Goal: Task Accomplishment & Management: Use online tool/utility

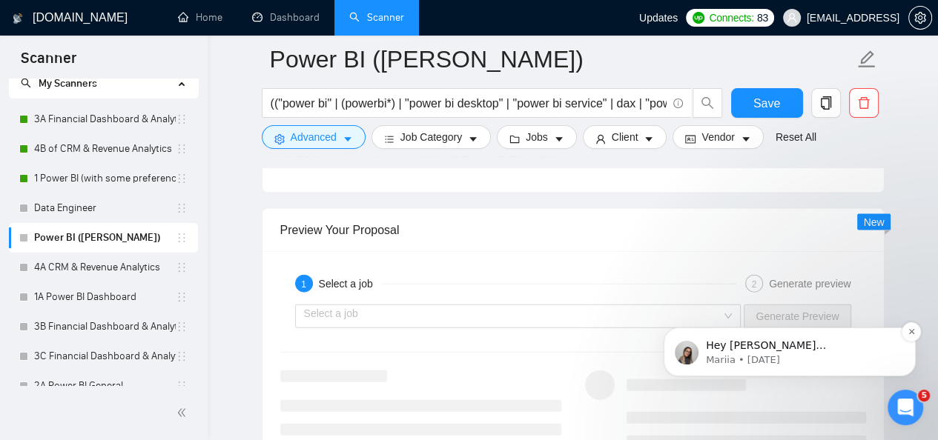
scroll to position [2688, 0]
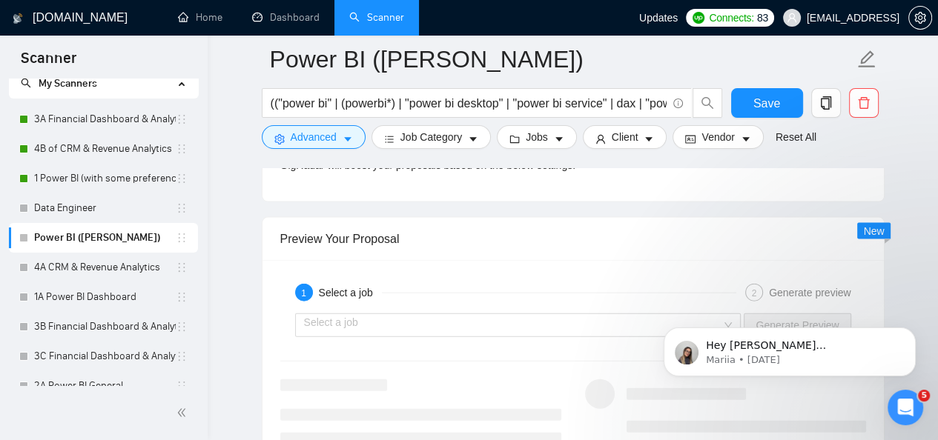
click at [908, 412] on icon "Open Intercom Messenger" at bounding box center [905, 408] width 24 height 24
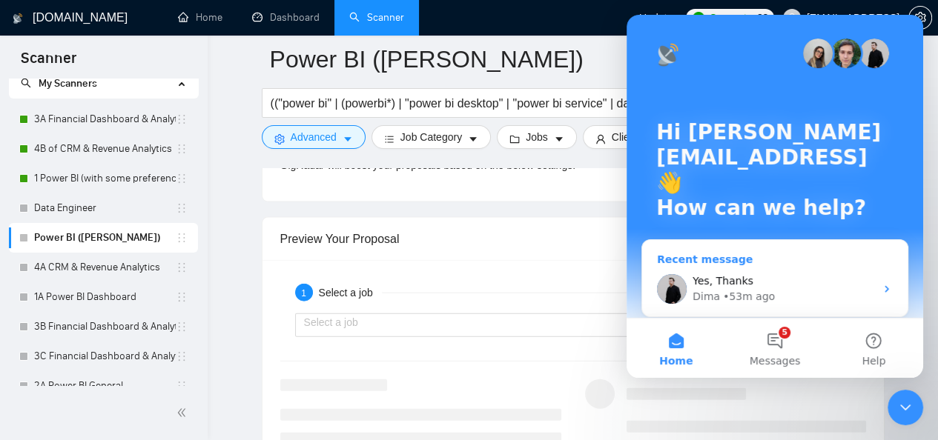
click at [766, 278] on div "Yes, Thanks" at bounding box center [783, 282] width 182 height 16
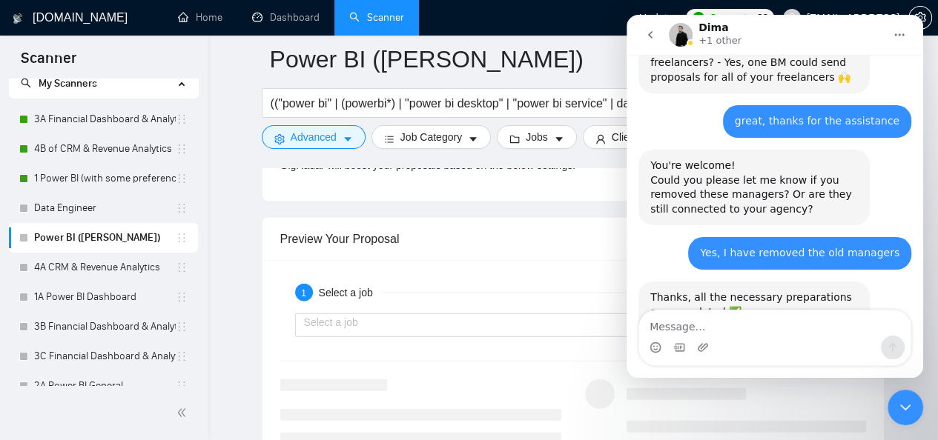
scroll to position [4735, 0]
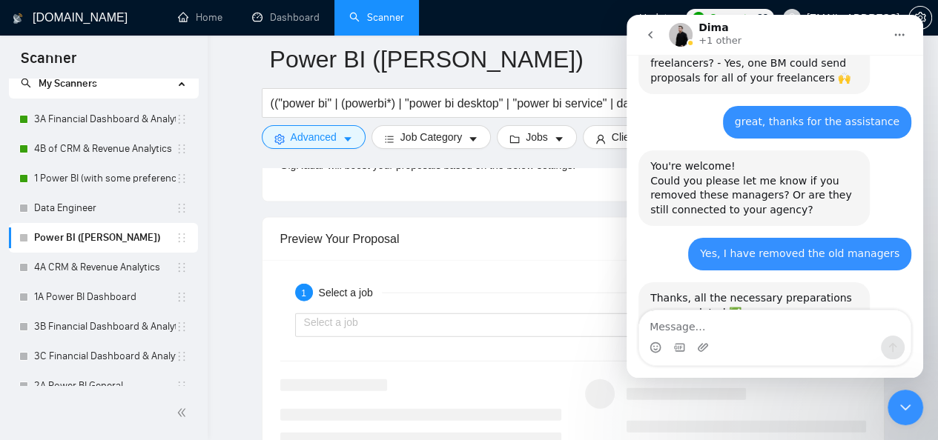
click at [710, 316] on textarea "Message…" at bounding box center [774, 323] width 271 height 25
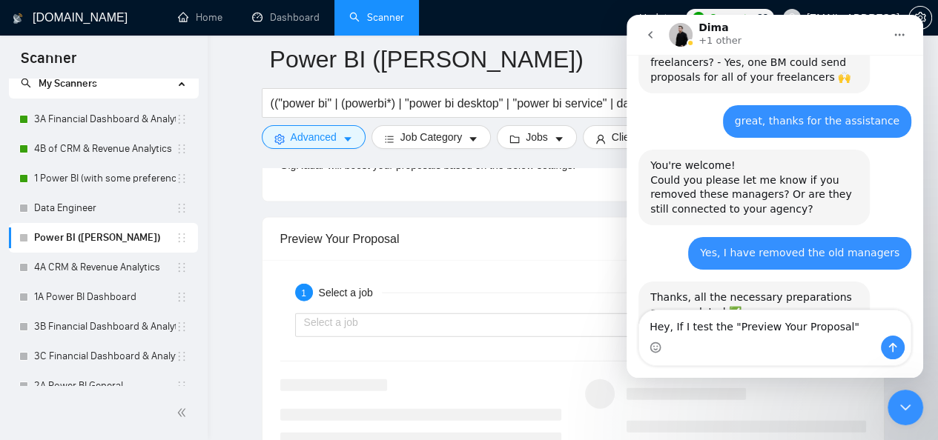
drag, startPoint x: 724, startPoint y: 318, endPoint x: 867, endPoint y: 321, distance: 143.9
click at [867, 321] on textarea "Hey, If I test the "Preview Your Proposal"" at bounding box center [774, 323] width 271 height 25
click at [858, 323] on textarea "Hey, If I test the "Preview Your Proposal"" at bounding box center [774, 323] width 271 height 25
drag, startPoint x: 856, startPoint y: 326, endPoint x: 837, endPoint y: 357, distance: 35.6
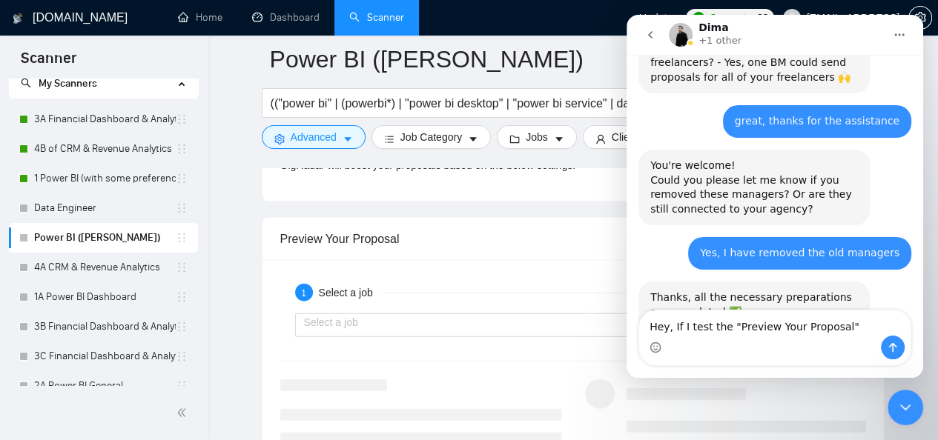
click at [837, 357] on div "Intercom messenger" at bounding box center [774, 348] width 271 height 24
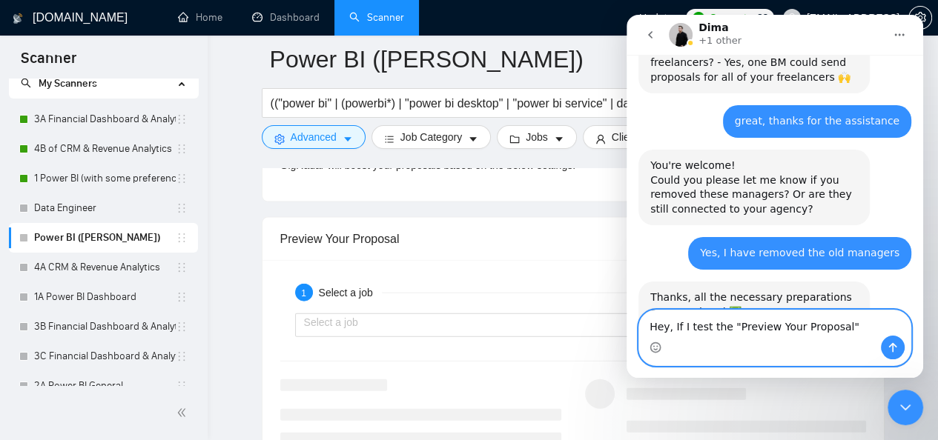
click at [843, 326] on textarea "Hey, If I test the "Preview Your Proposal"" at bounding box center [774, 323] width 271 height 25
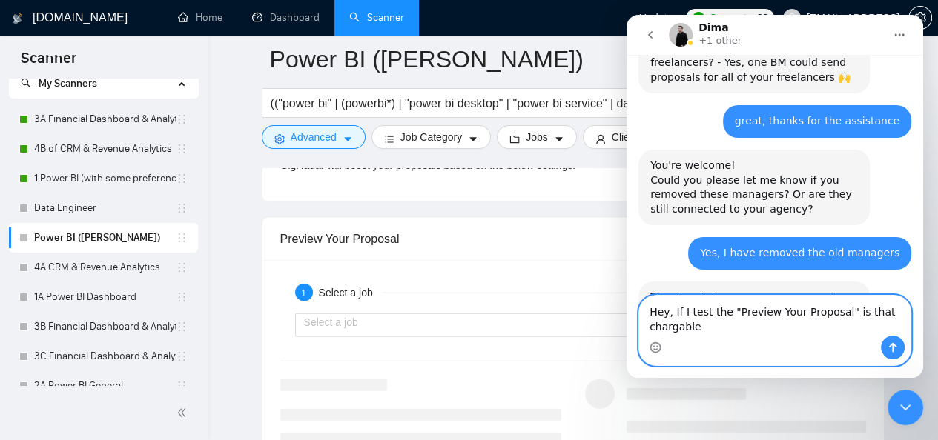
scroll to position [4750, 0]
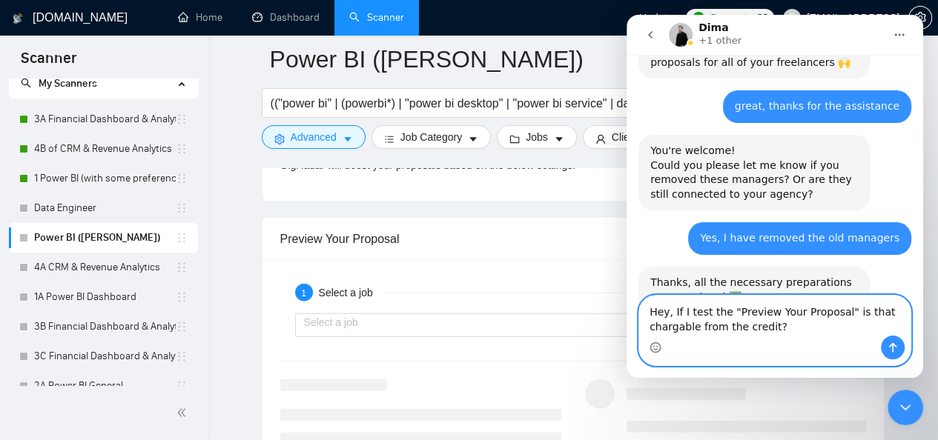
paste textarea "if I test the "Preview Your Proposal," is that charged against my credits"
type textarea "Hey, if I test the "Preview Your Proposal," is that charged against my credits?"
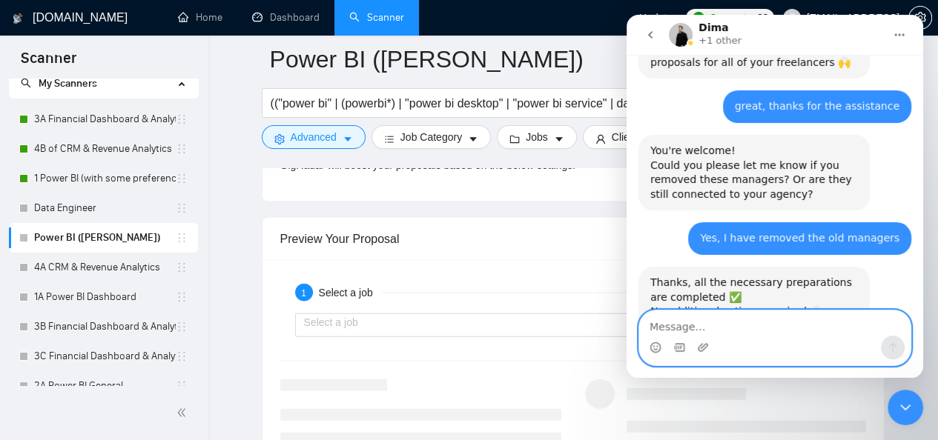
scroll to position [4784, 0]
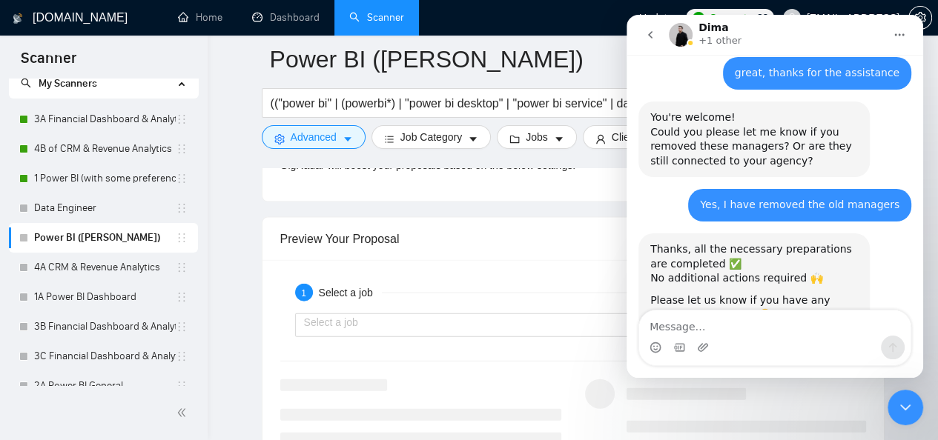
click at [658, 24] on button "go back" at bounding box center [650, 35] width 28 height 28
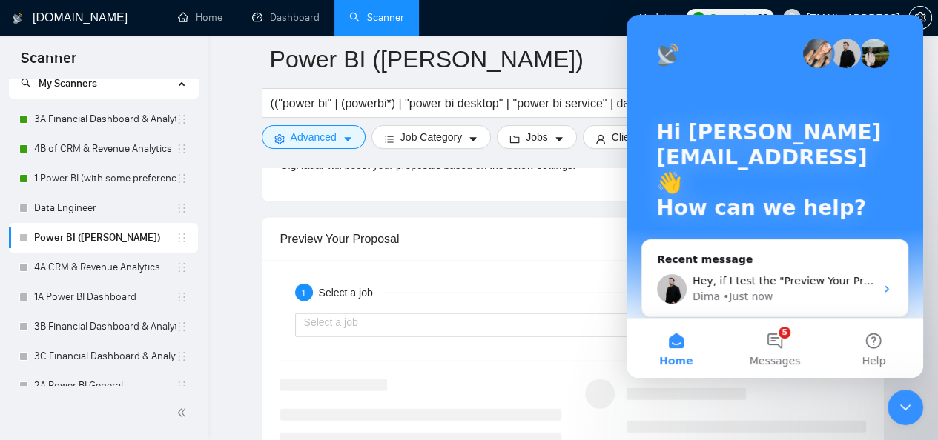
click at [902, 403] on icon "Close Intercom Messenger" at bounding box center [905, 408] width 18 height 18
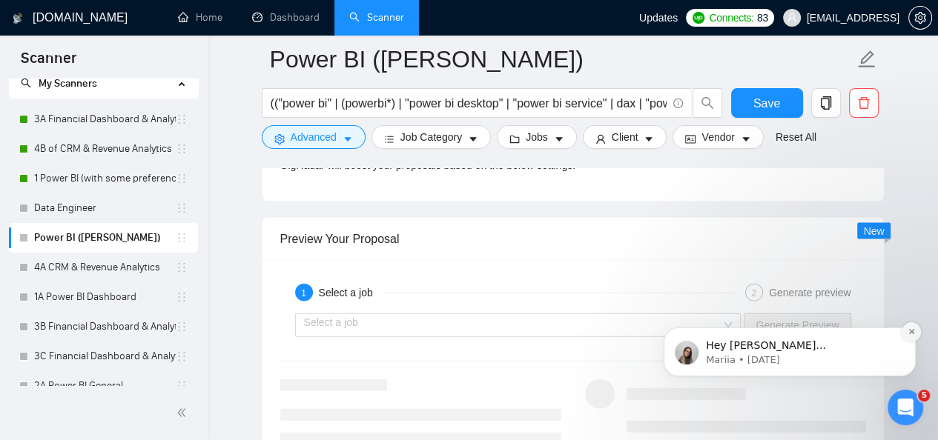
click at [915, 325] on button "Dismiss notification" at bounding box center [911, 332] width 19 height 19
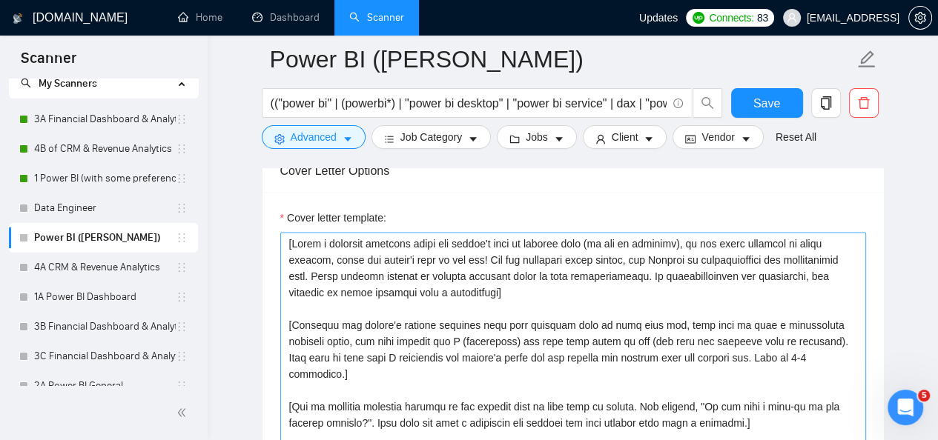
scroll to position [1611, 0]
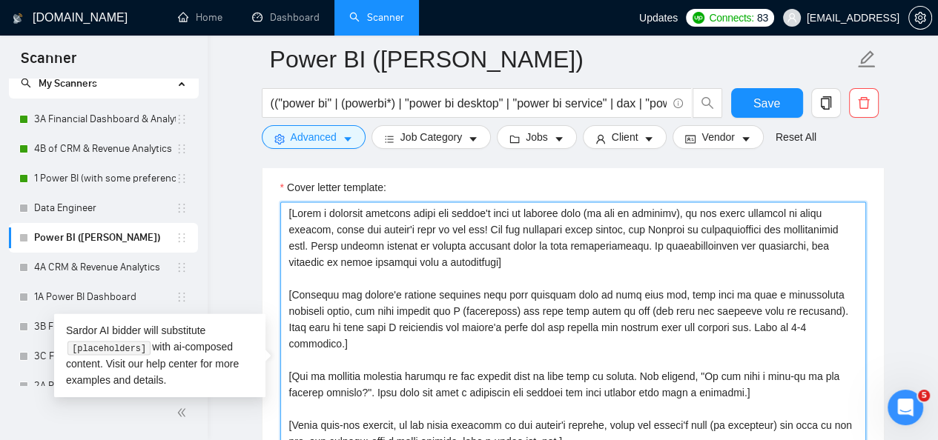
click at [470, 320] on textarea "Cover letter template:" at bounding box center [573, 369] width 586 height 334
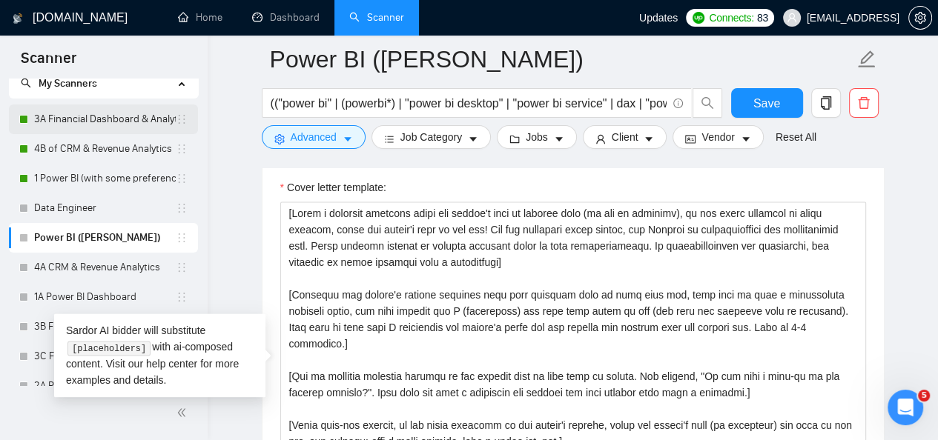
click at [131, 123] on link "3A Financial Dashboard & Analytics" at bounding box center [105, 120] width 142 height 30
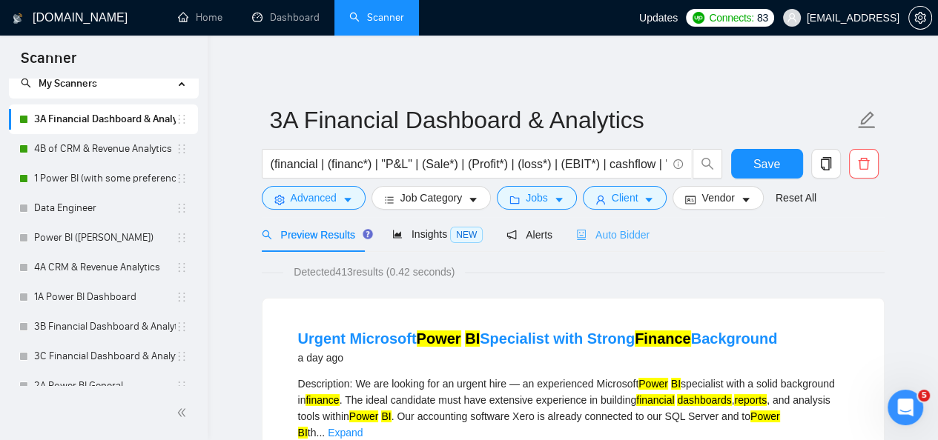
click at [635, 250] on div "Auto Bidder" at bounding box center [612, 234] width 73 height 35
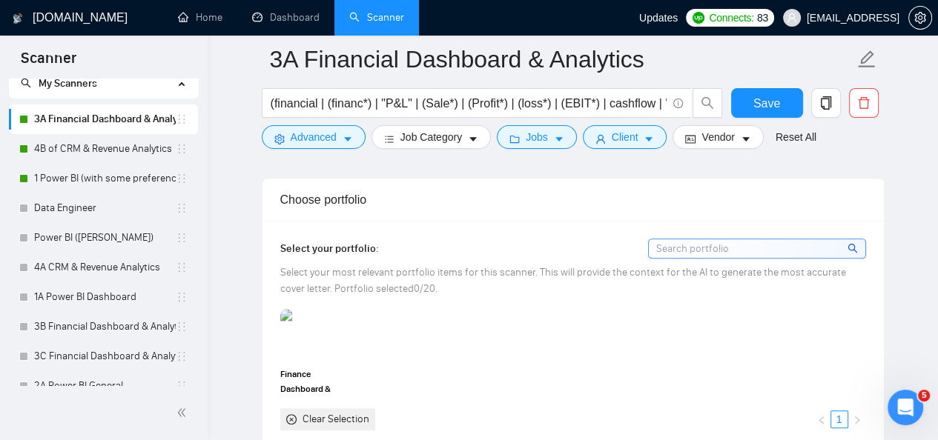
scroll to position [1250, 0]
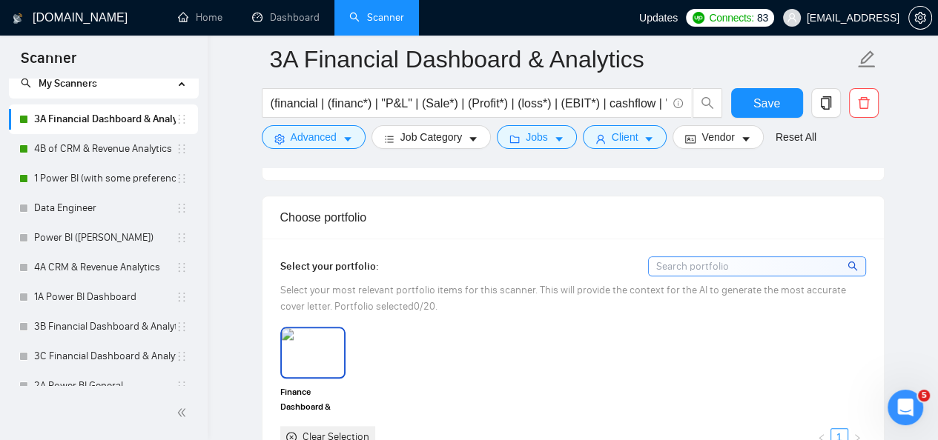
click at [324, 329] on img at bounding box center [313, 352] width 62 height 49
click at [445, 323] on div "Select your portfolio: Select your most relevant portfolio items for this scann…" at bounding box center [573, 353] width 586 height 192
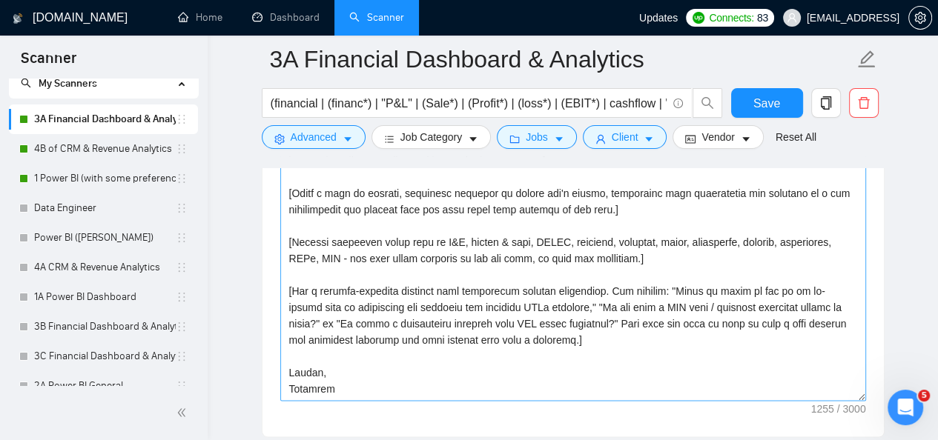
scroll to position [1750, 0]
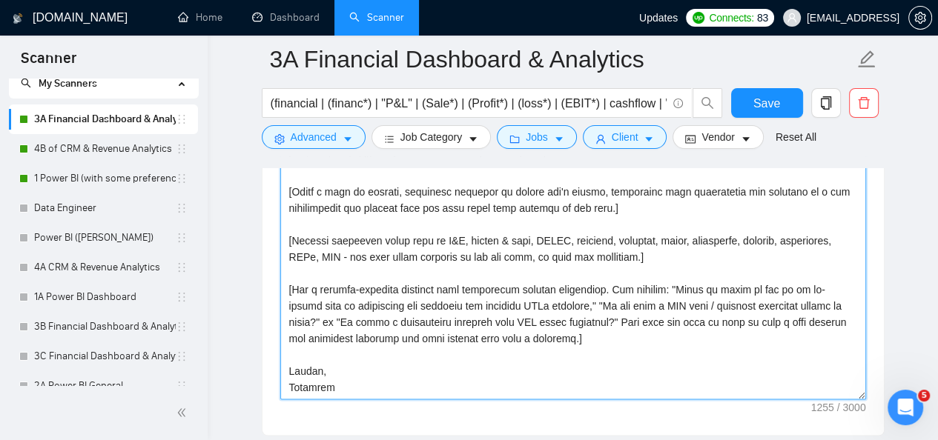
click at [525, 314] on textarea "Cover letter template:" at bounding box center [573, 233] width 586 height 334
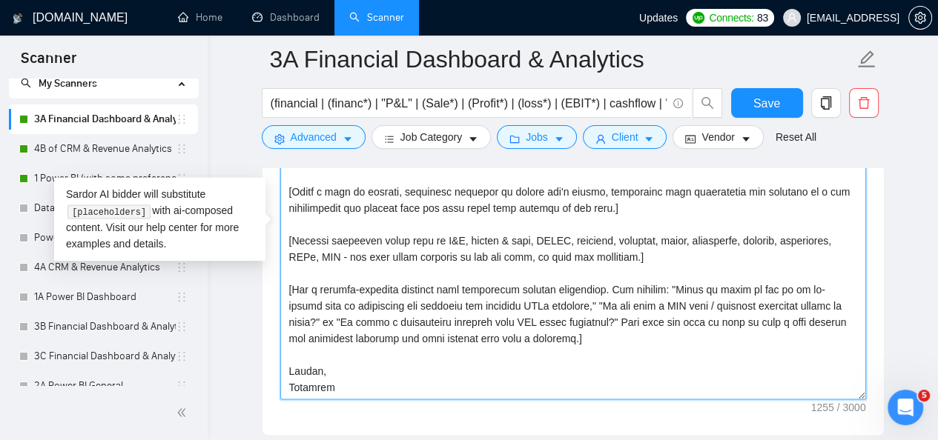
click at [525, 314] on textarea "Cover letter template:" at bounding box center [573, 233] width 586 height 334
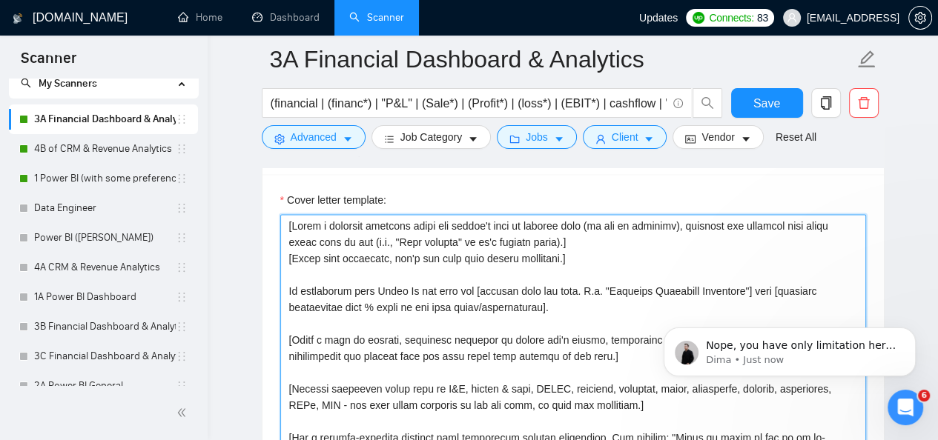
scroll to position [0, 0]
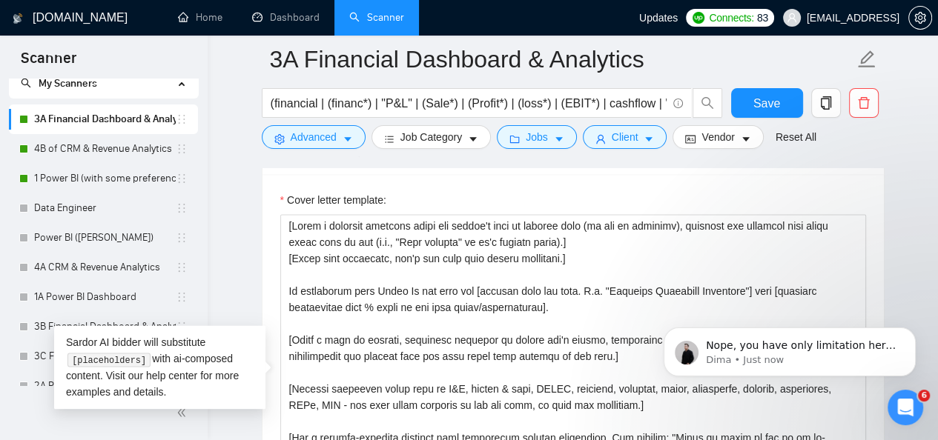
click at [903, 406] on icon "Open Intercom Messenger" at bounding box center [905, 408] width 24 height 24
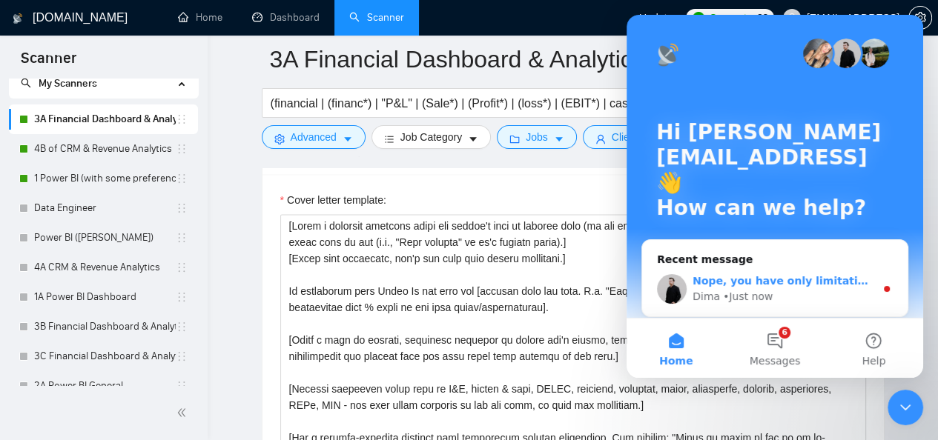
click at [825, 308] on div "Nope, you have only limitation here: 100 generations per day ;) Dima • Just now" at bounding box center [774, 289] width 265 height 55
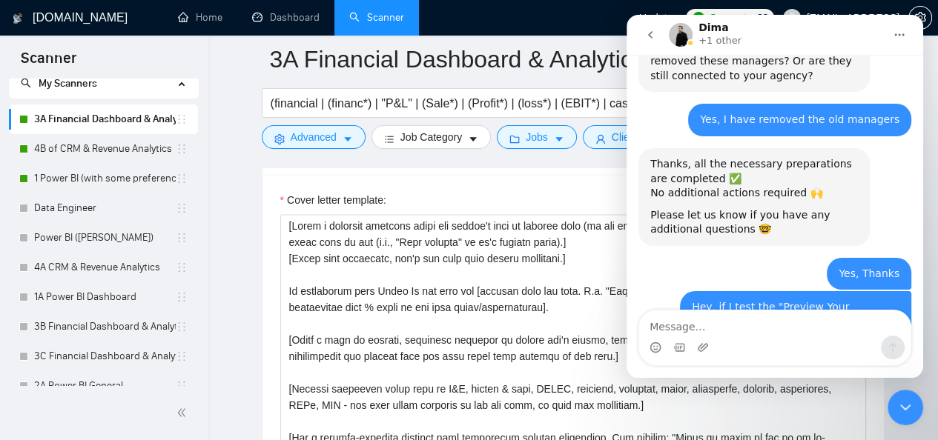
scroll to position [4867, 0]
drag, startPoint x: 787, startPoint y: 242, endPoint x: 797, endPoint y: 246, distance: 11.0
click at [797, 398] on div "Nope, you have only limitation here: 100 generations per day ;)" at bounding box center [754, 412] width 208 height 29
click at [796, 398] on div "Nope, you have only limitation here: 100 generations per day ;)" at bounding box center [754, 412] width 208 height 29
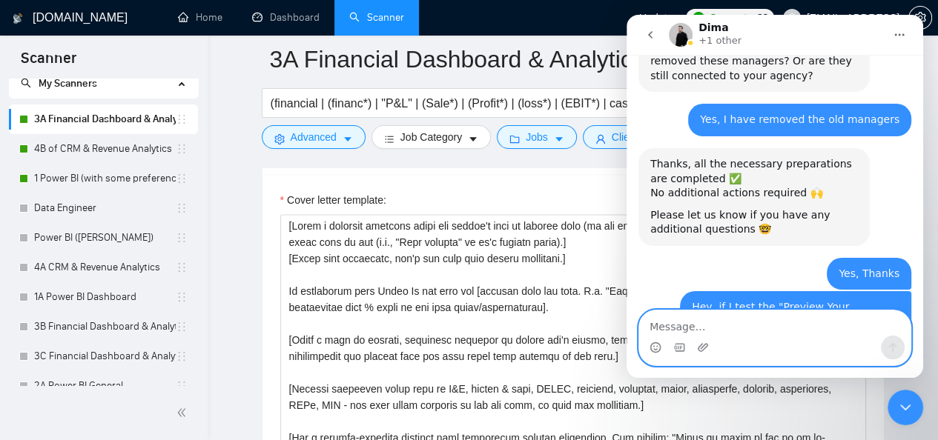
click at [785, 323] on textarea "Message…" at bounding box center [774, 323] width 271 height 25
type textarea "Okay, got it"
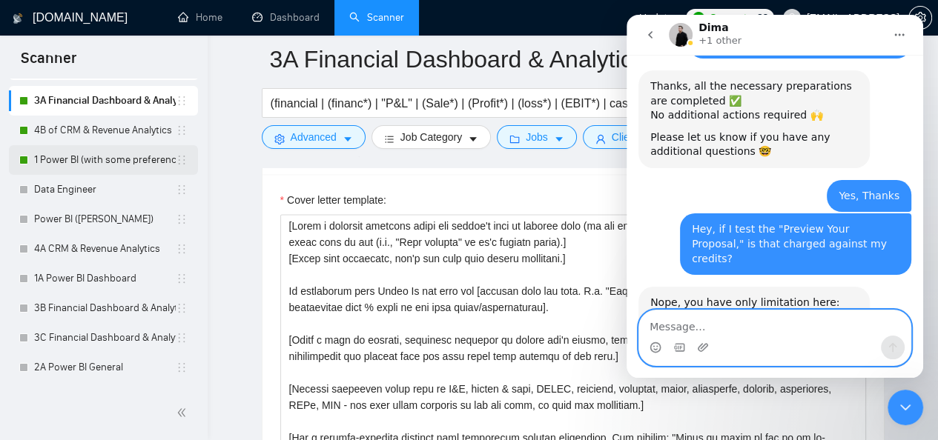
scroll to position [74, 0]
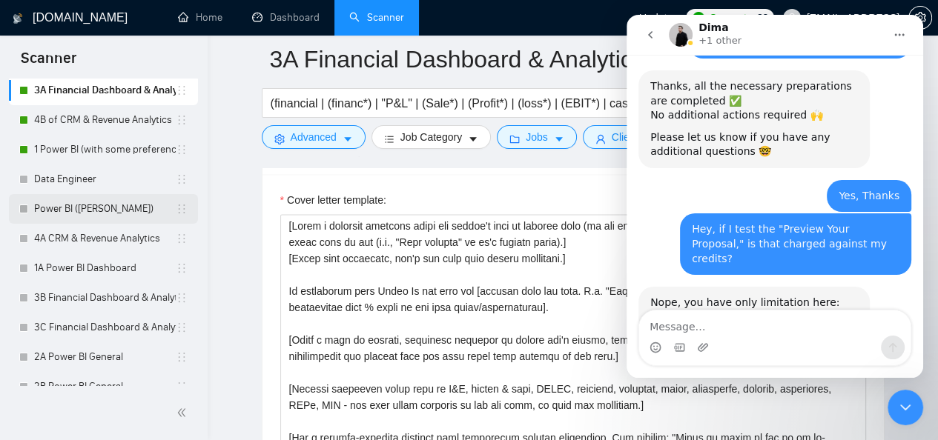
click at [98, 211] on link "Power BI ([PERSON_NAME])" at bounding box center [105, 209] width 142 height 30
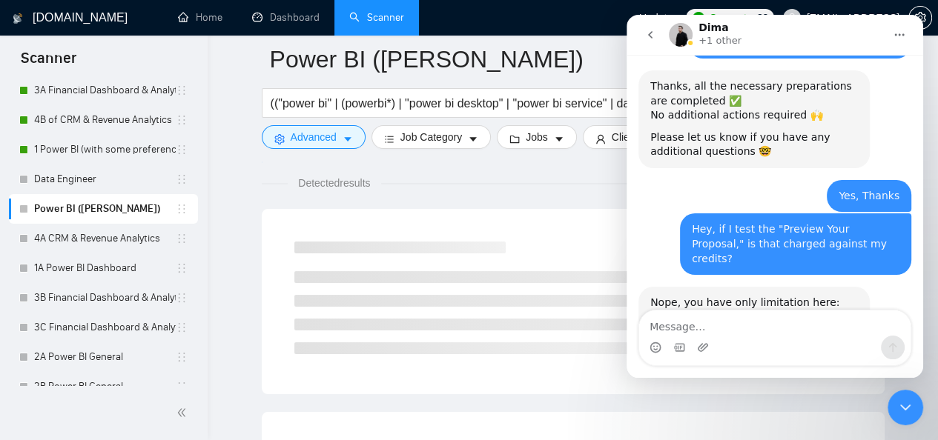
scroll to position [982, 0]
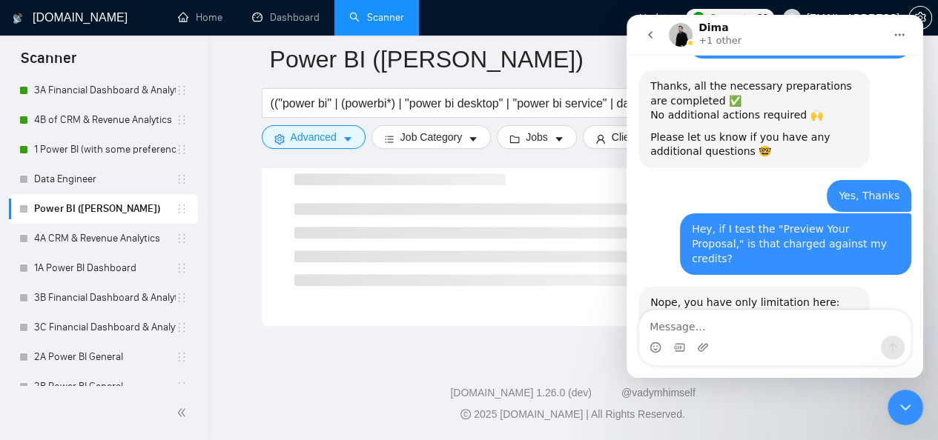
click at [905, 421] on div "Close Intercom Messenger" at bounding box center [905, 408] width 36 height 36
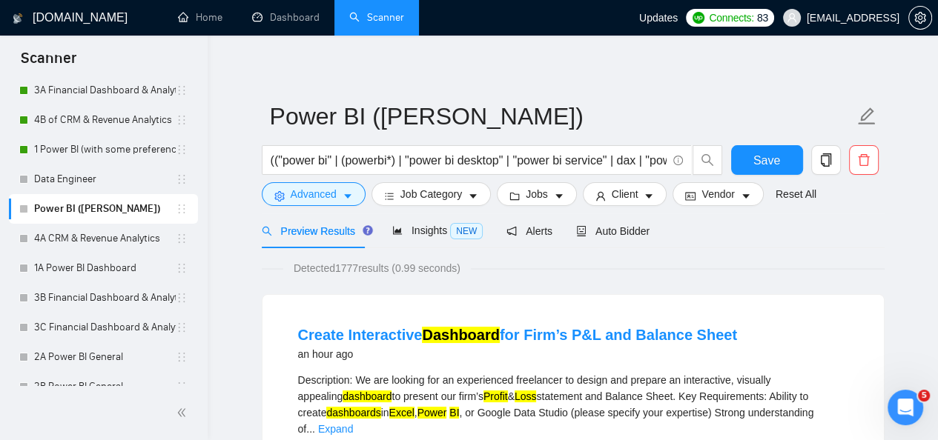
scroll to position [0, 0]
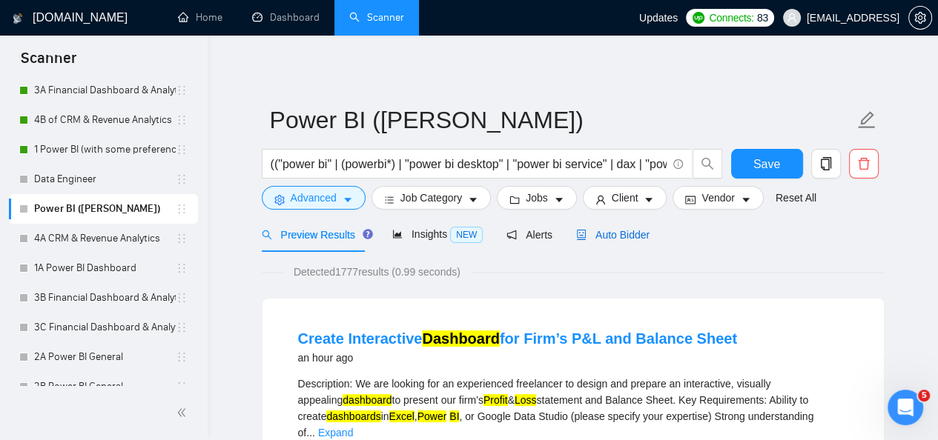
click at [635, 227] on div "Auto Bidder" at bounding box center [612, 235] width 73 height 16
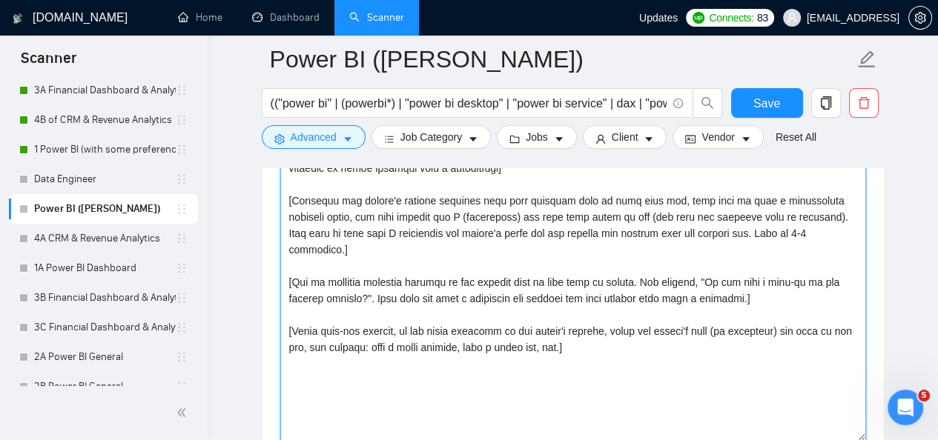
click at [531, 277] on textarea "Cover letter template:" at bounding box center [573, 275] width 586 height 334
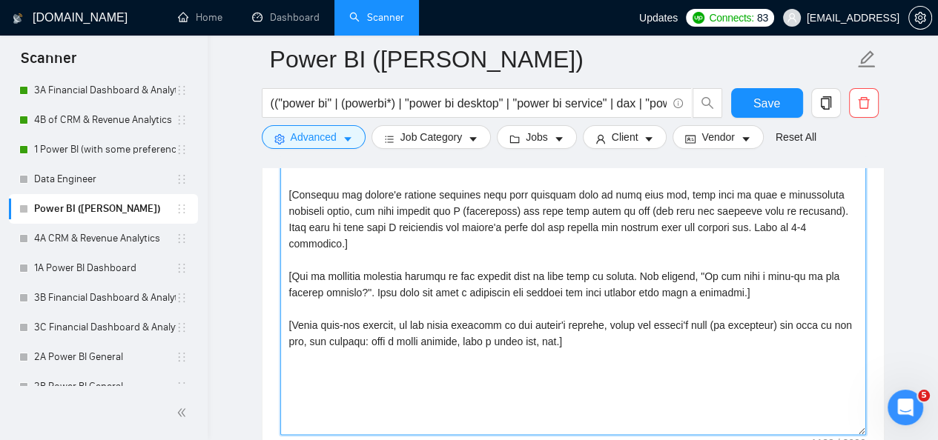
scroll to position [1705, 0]
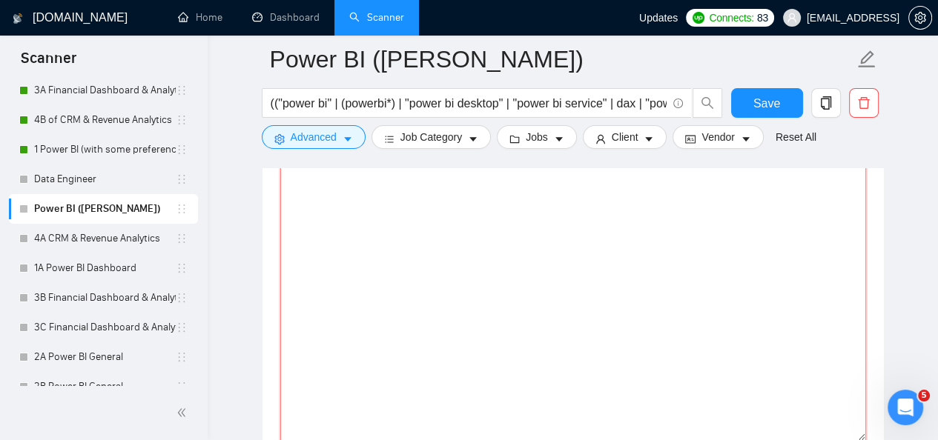
paste textarea "[Write a personal greeting using the client's name or company name (if any is p…"
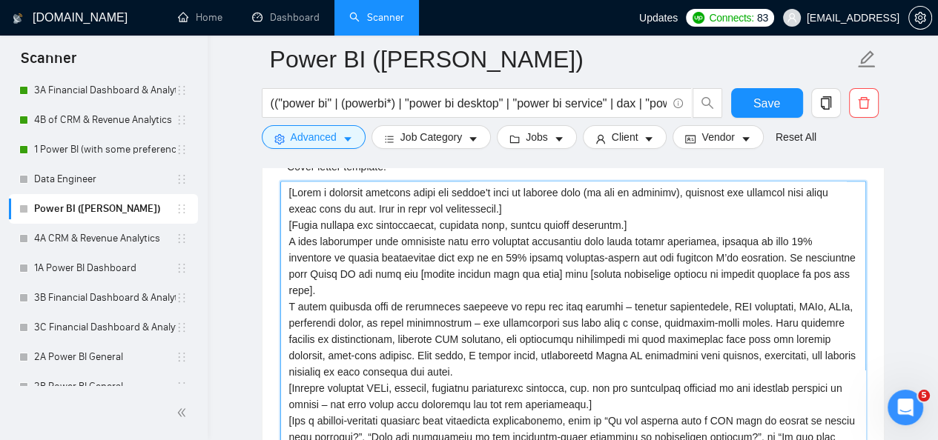
scroll to position [1631, 0]
click at [558, 208] on textarea "Cover letter template:" at bounding box center [573, 349] width 586 height 334
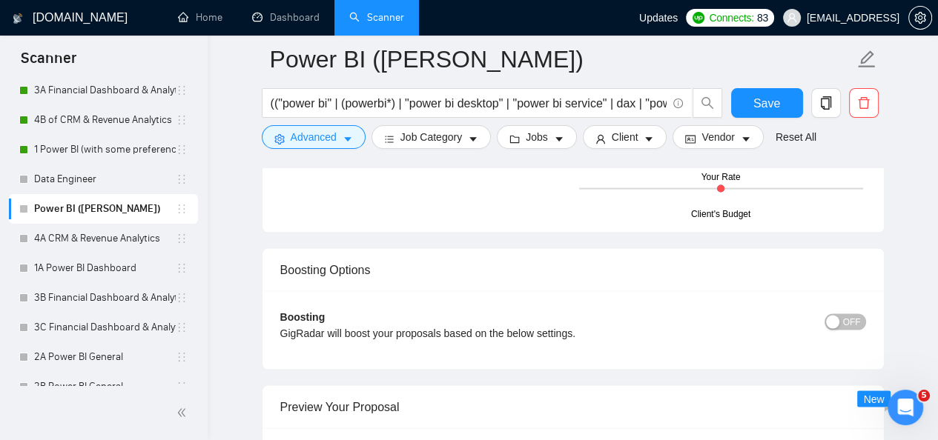
scroll to position [2553, 0]
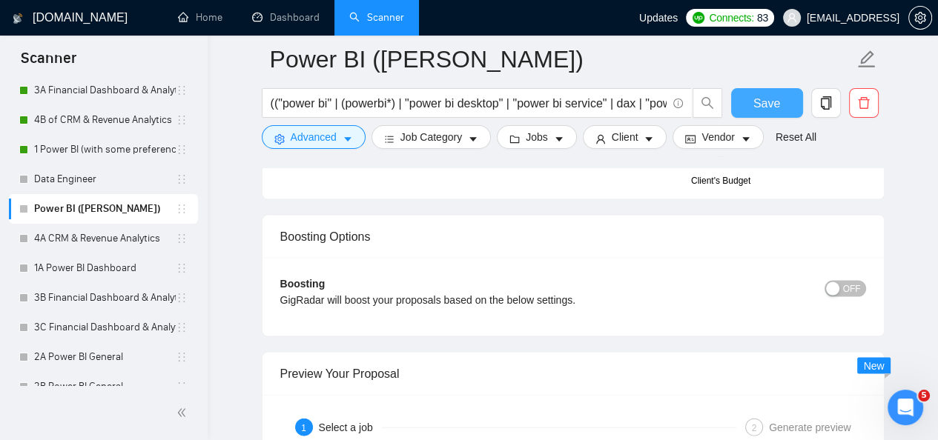
type textarea "[Write a personal greeting using the client's name or company name (if any is p…"
click at [738, 116] on button "Save" at bounding box center [767, 103] width 72 height 30
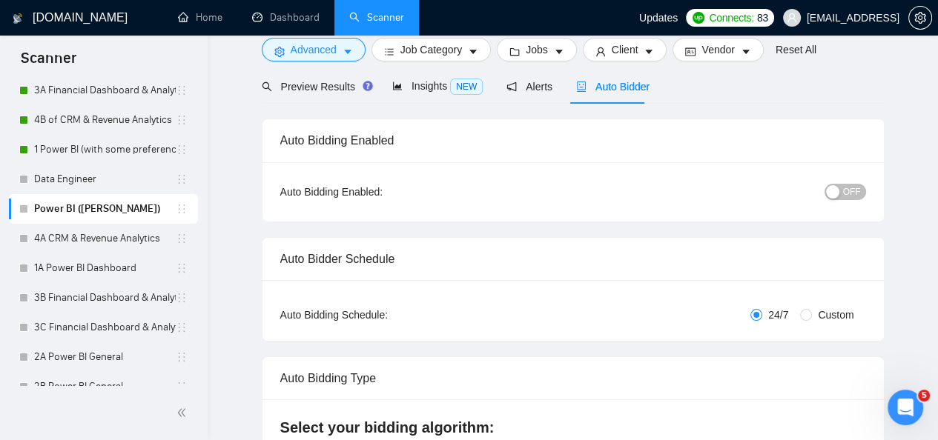
scroll to position [0, 0]
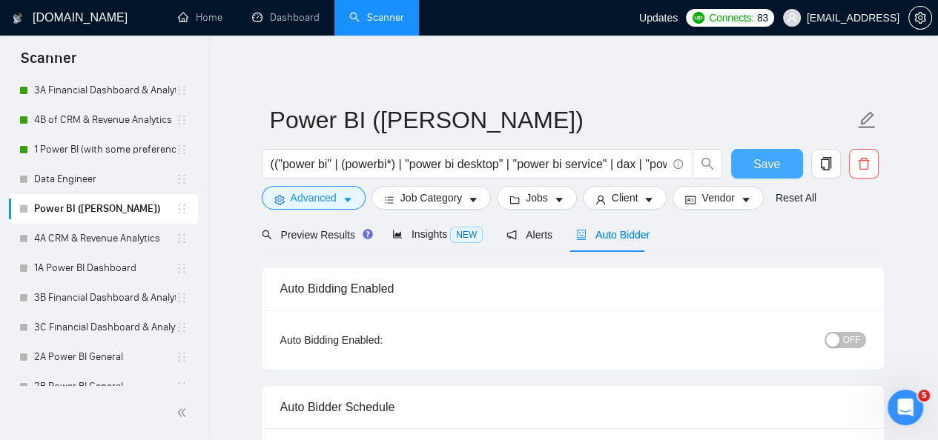
click at [747, 159] on button "Save" at bounding box center [767, 164] width 72 height 30
click at [850, 332] on span "OFF" at bounding box center [852, 340] width 18 height 16
click at [762, 161] on span "Save" at bounding box center [766, 164] width 27 height 19
click at [128, 186] on link "Data Engineer" at bounding box center [105, 180] width 142 height 30
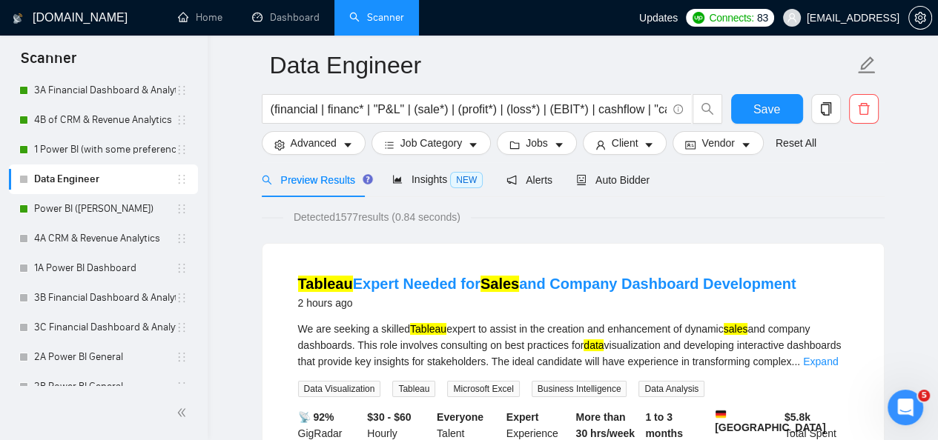
scroll to position [59, 0]
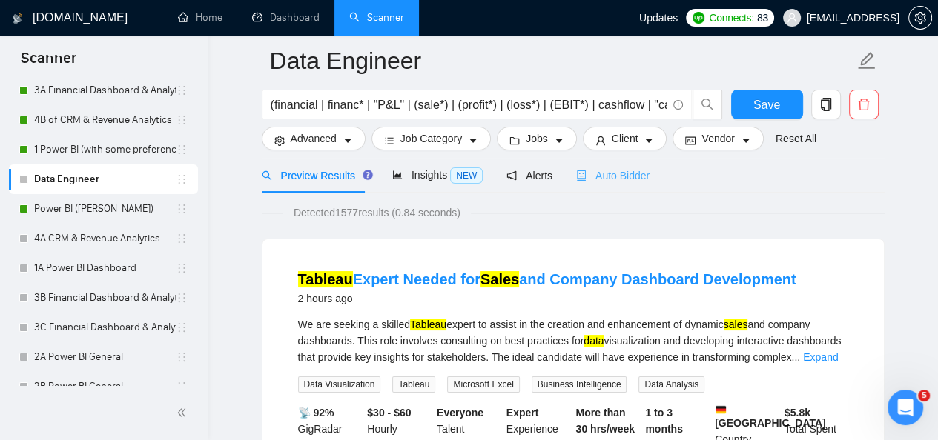
click at [611, 161] on div "Auto Bidder" at bounding box center [612, 175] width 73 height 35
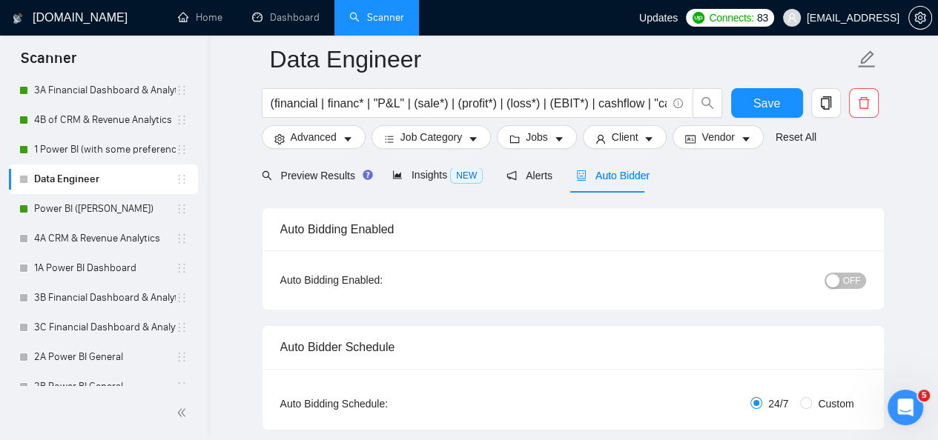
scroll to position [104, 0]
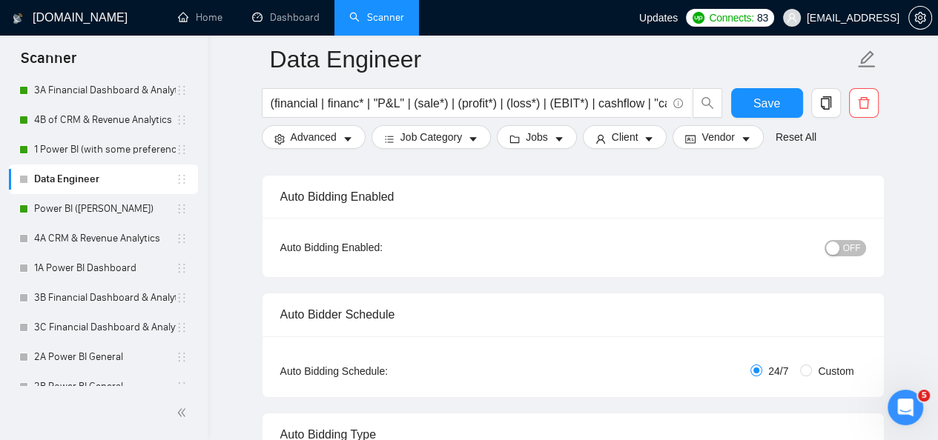
click at [847, 245] on span "OFF" at bounding box center [852, 248] width 18 height 16
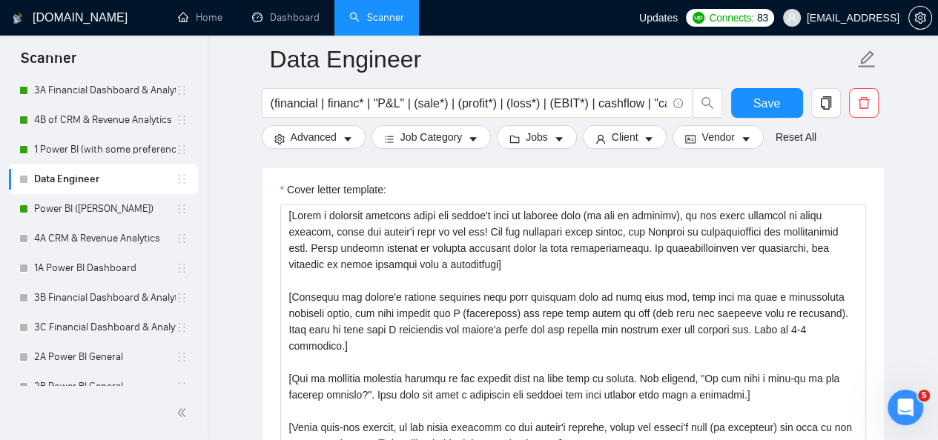
scroll to position [1636, 0]
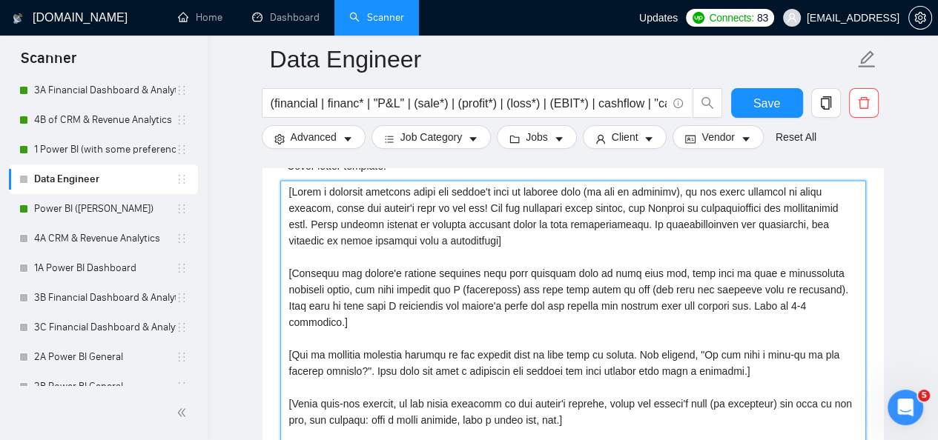
click at [433, 318] on textarea "Cover letter template:" at bounding box center [573, 347] width 586 height 334
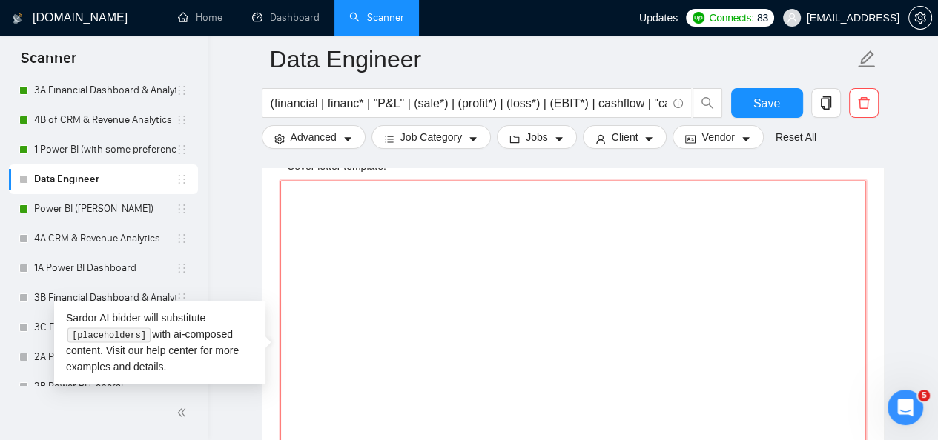
paste textarea "[Write a personal greeting using the client's name or company name (if any is p…"
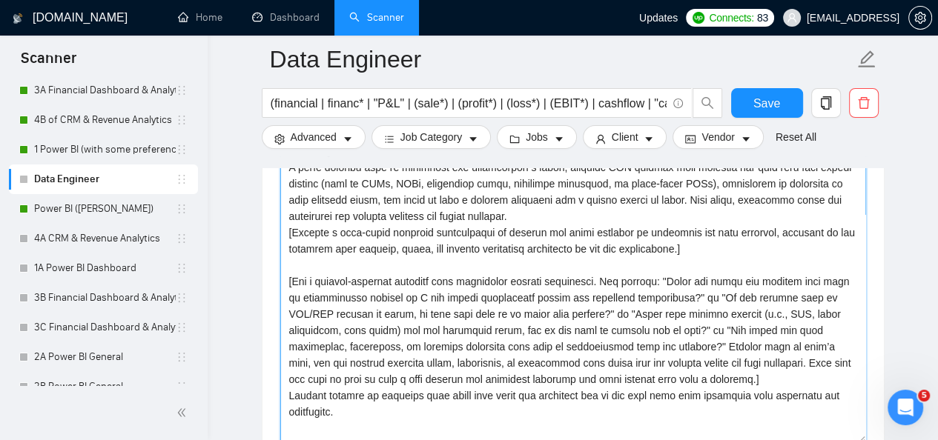
scroll to position [80, 0]
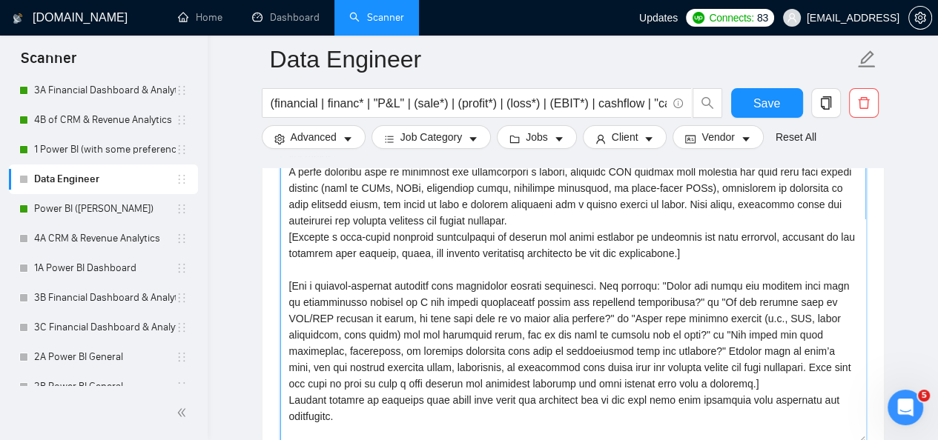
click at [748, 368] on textarea "Cover letter template:" at bounding box center [573, 277] width 586 height 334
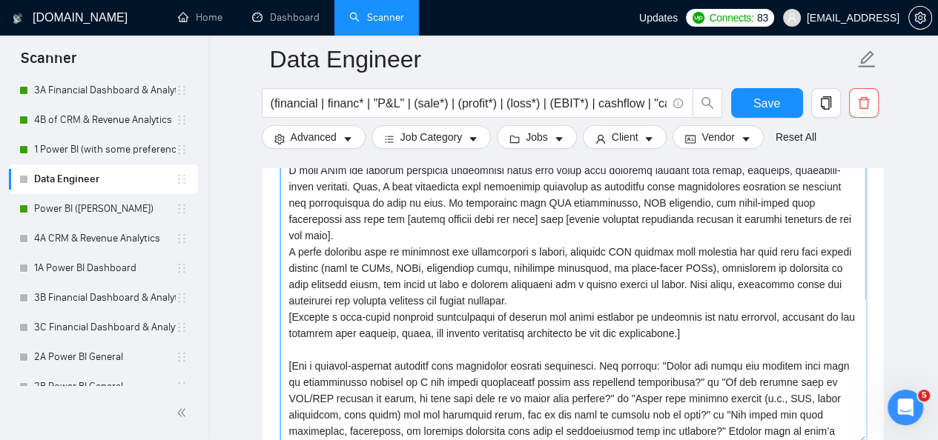
scroll to position [0, 0]
click at [582, 277] on textarea "Cover letter template:" at bounding box center [573, 277] width 586 height 334
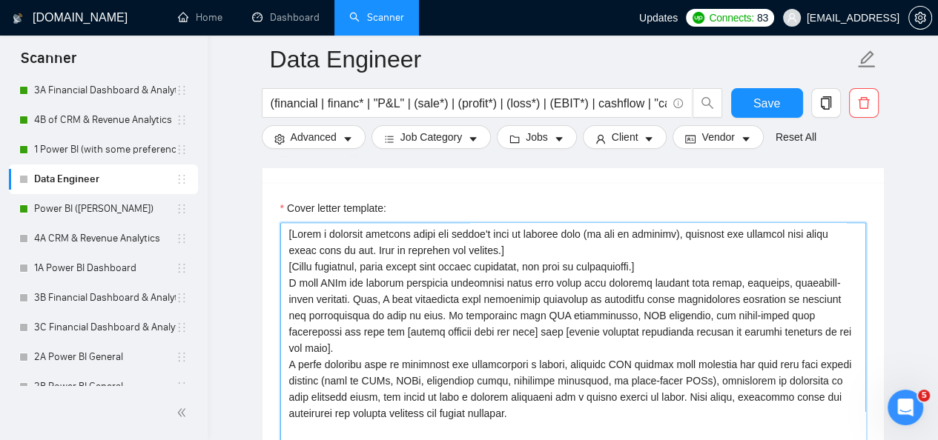
scroll to position [1593, 0]
drag, startPoint x: 582, startPoint y: 277, endPoint x: 549, endPoint y: 264, distance: 35.0
click at [549, 264] on textarea "Cover letter template:" at bounding box center [573, 390] width 586 height 334
click at [522, 252] on textarea "Cover letter template:" at bounding box center [573, 390] width 586 height 334
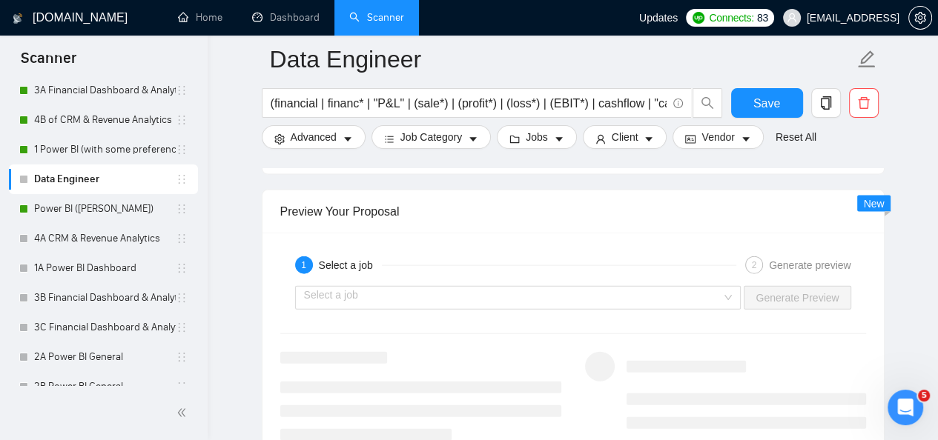
scroll to position [2720, 0]
type textarea "[Write a personal greeting using the client's name or company name (if any is p…"
click at [536, 280] on div "Select a job Generate Preview" at bounding box center [573, 298] width 589 height 36
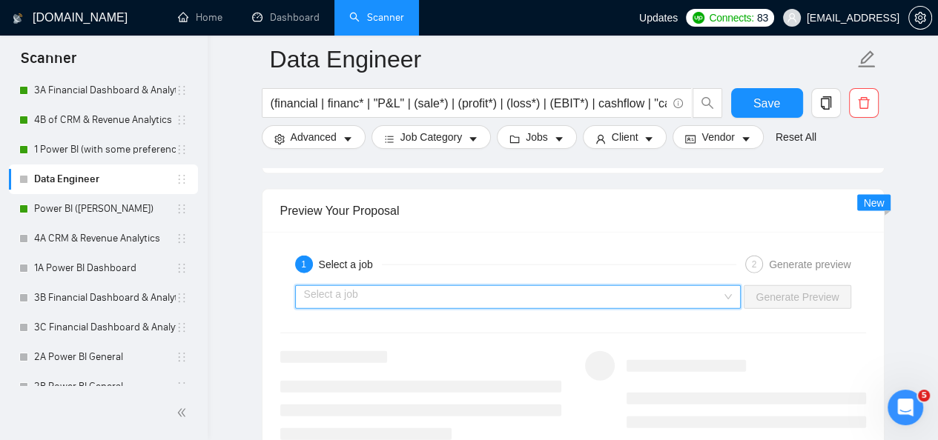
click at [537, 296] on input "search" at bounding box center [513, 297] width 418 height 22
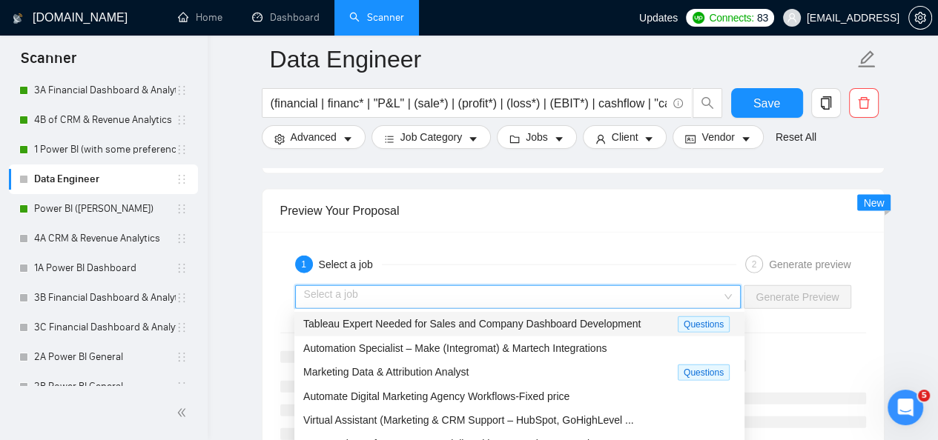
click at [465, 326] on span "Tableau Expert Needed for Sales and Company Dashboard Development" at bounding box center [471, 324] width 337 height 12
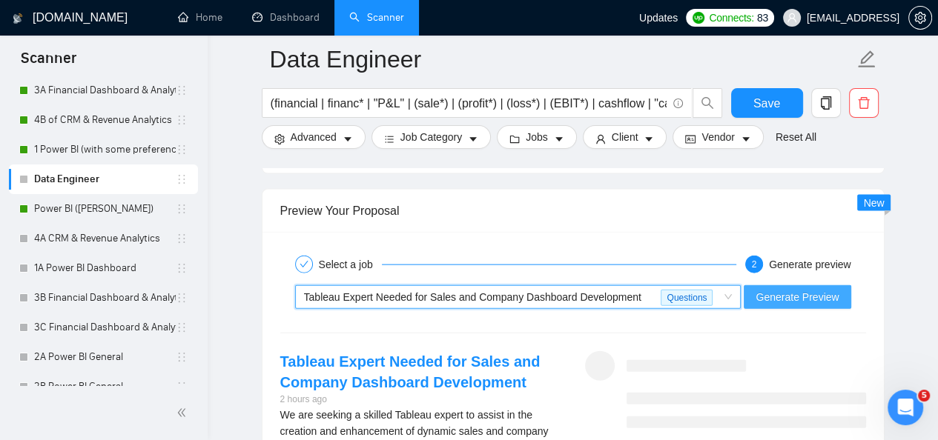
click at [768, 305] on button "Generate Preview" at bounding box center [797, 297] width 107 height 24
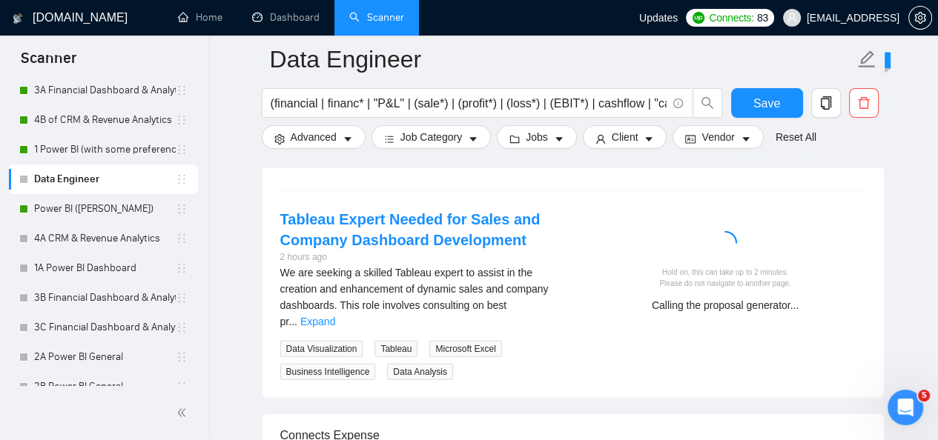
scroll to position [2863, 0]
click at [335, 315] on link "Expand" at bounding box center [317, 321] width 35 height 12
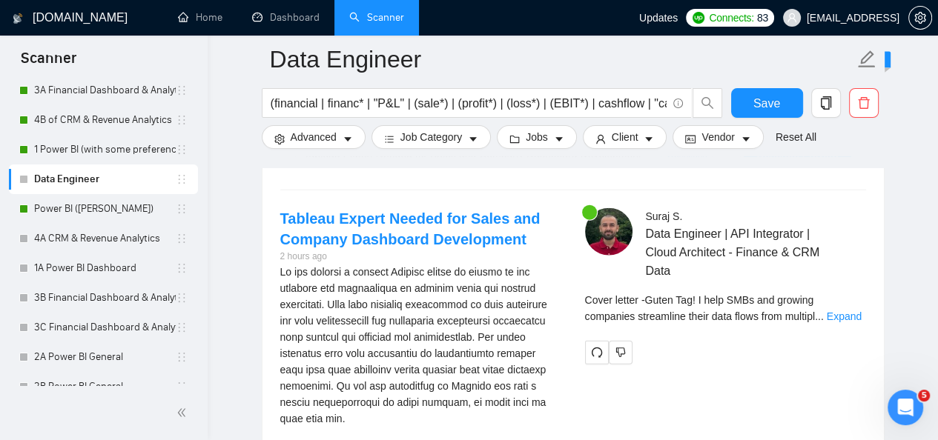
scroll to position [2853, 0]
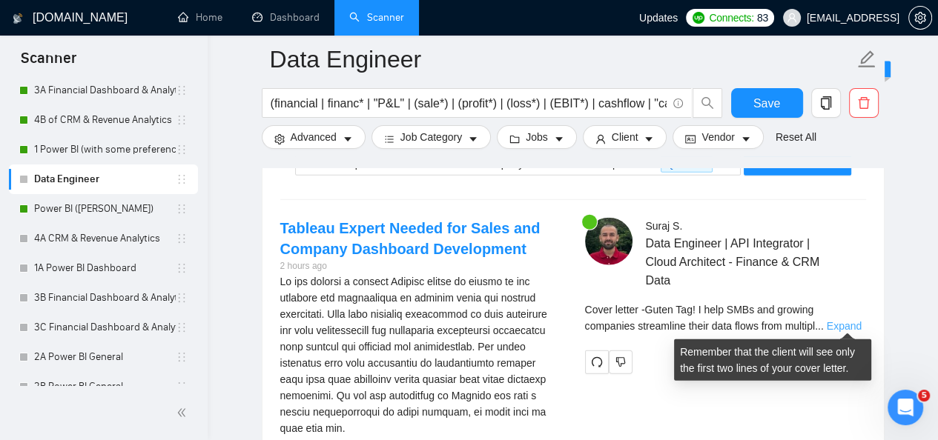
click at [838, 325] on link "Expand" at bounding box center [844, 326] width 35 height 12
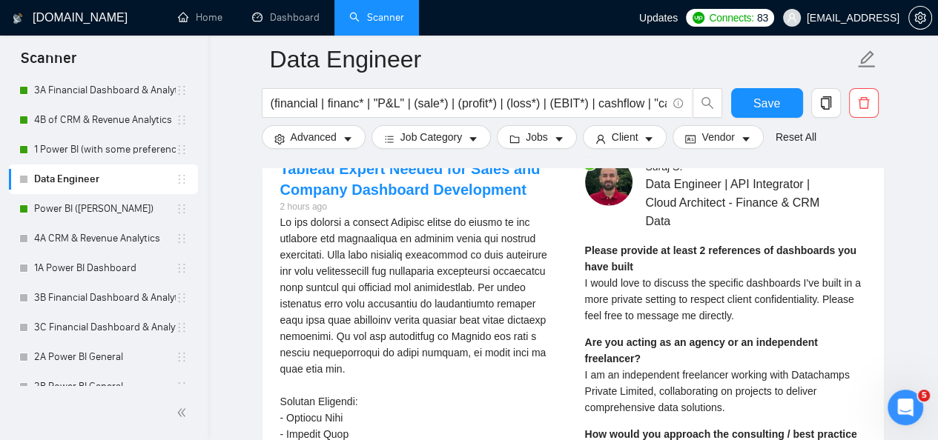
scroll to position [2942, 0]
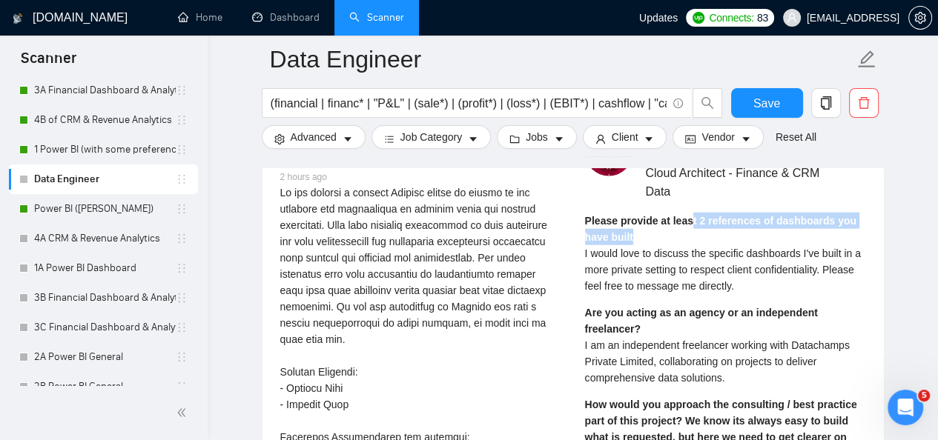
drag, startPoint x: 684, startPoint y: 215, endPoint x: 701, endPoint y: 251, distance: 39.8
click at [701, 251] on div "Please provide at least 2 references of dashboards you have built I would love …" at bounding box center [725, 254] width 281 height 82
click at [701, 251] on span "I would love to discuss the specific dashboards I've built in a more private se…" at bounding box center [723, 270] width 276 height 44
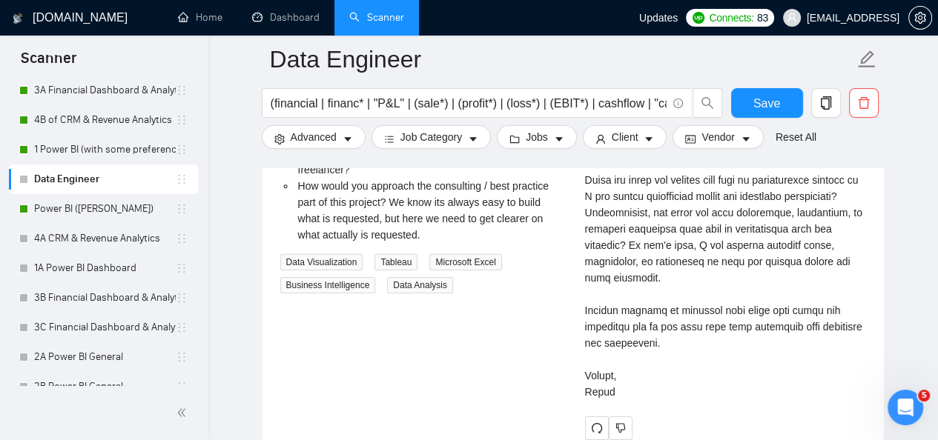
scroll to position [3896, 0]
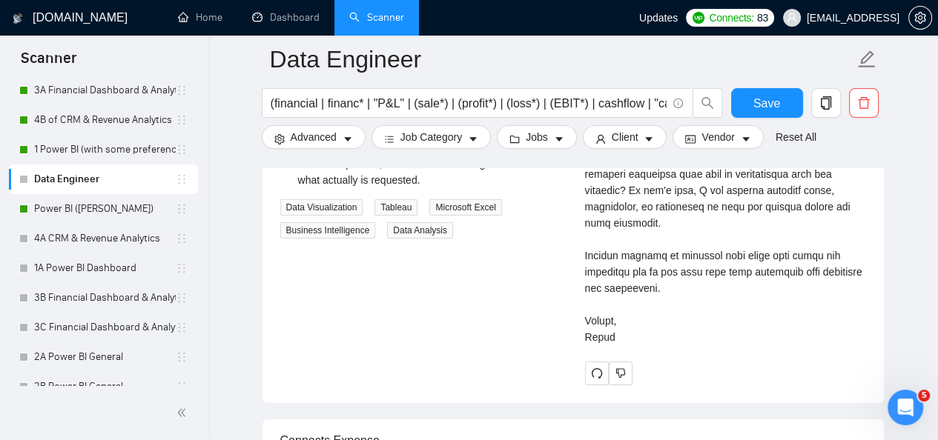
click at [657, 260] on div "Cover letter" at bounding box center [725, 11] width 281 height 669
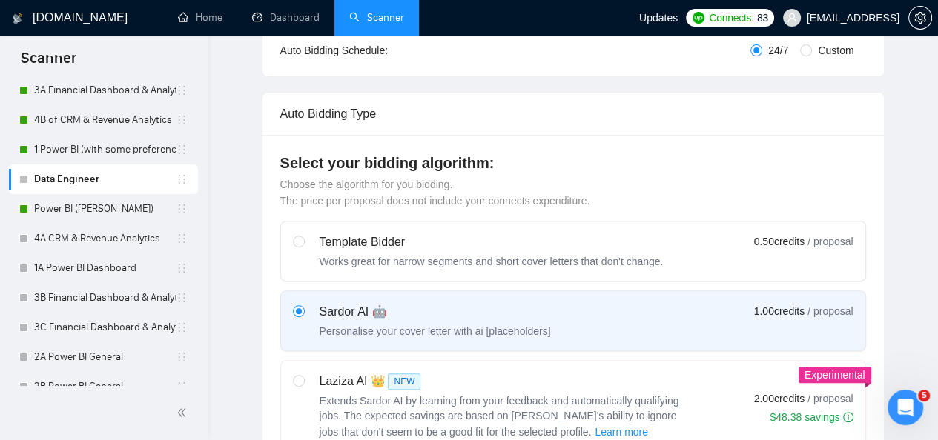
scroll to position [0, 0]
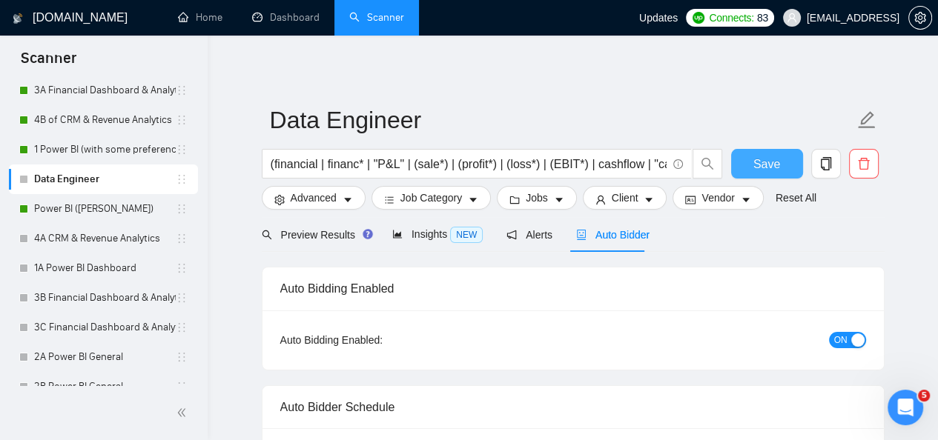
click at [748, 155] on button "Save" at bounding box center [767, 164] width 72 height 30
drag, startPoint x: 667, startPoint y: 32, endPoint x: 440, endPoint y: 64, distance: 229.8
drag, startPoint x: 410, startPoint y: 10, endPoint x: 384, endPoint y: 63, distance: 59.4
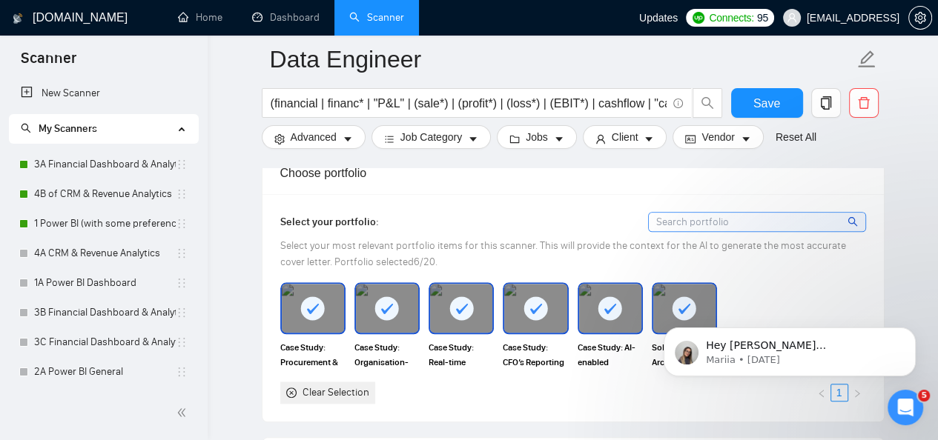
scroll to position [119, 0]
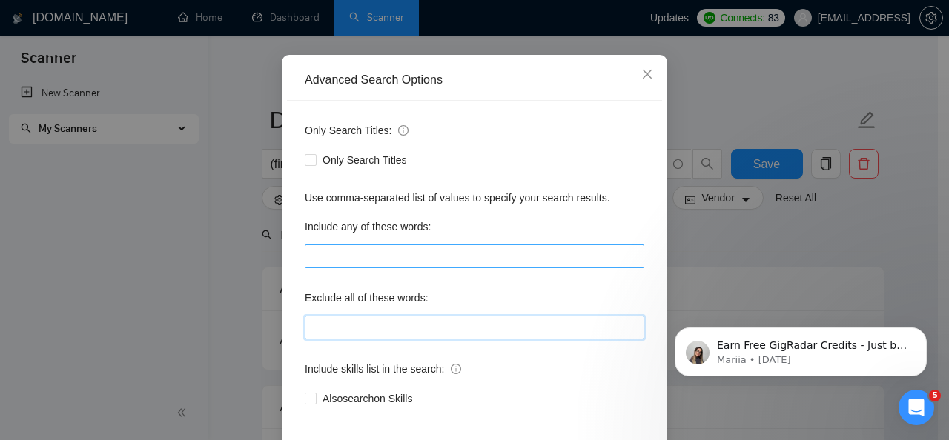
paste input "data entry manual entry copy paste form filling typing job spreadsheet formatti…"
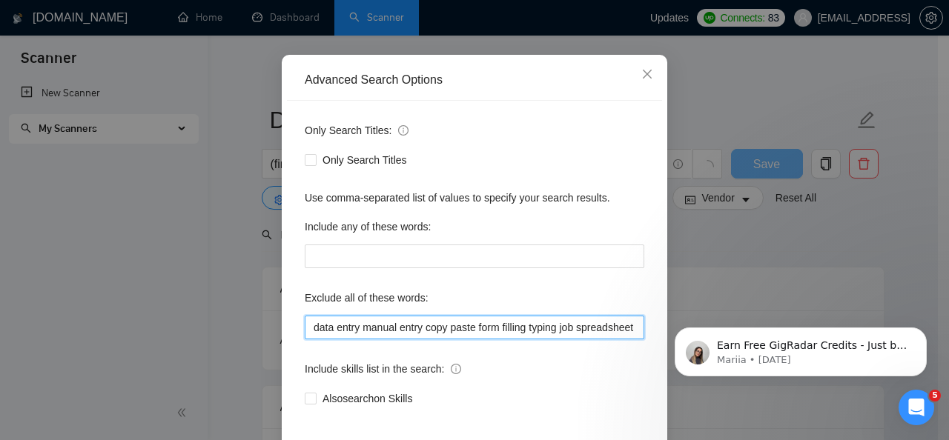
click at [357, 329] on input "data entry manual entry copy paste form filling typing job spreadsheet formatti…" at bounding box center [475, 328] width 340 height 24
paste input """
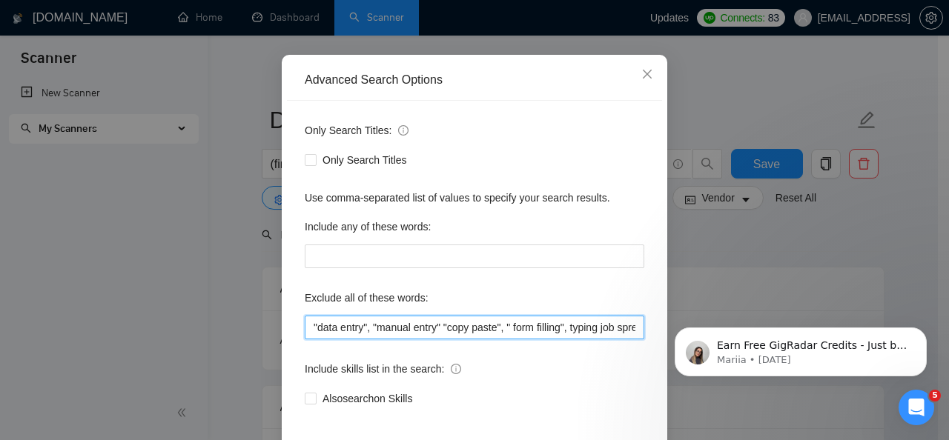
paste input """
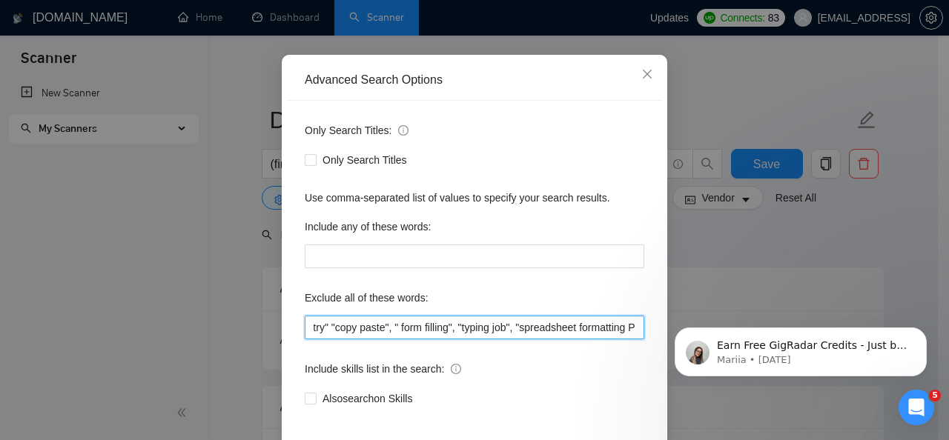
paste input """
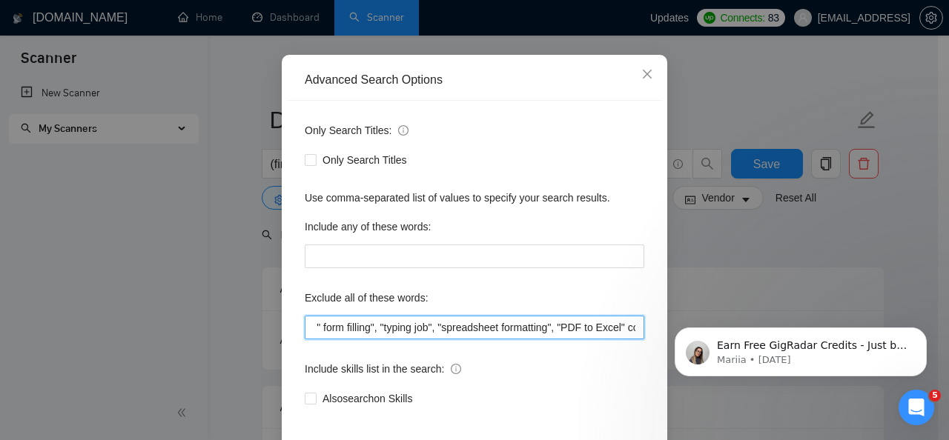
scroll to position [0, 196]
paste input """
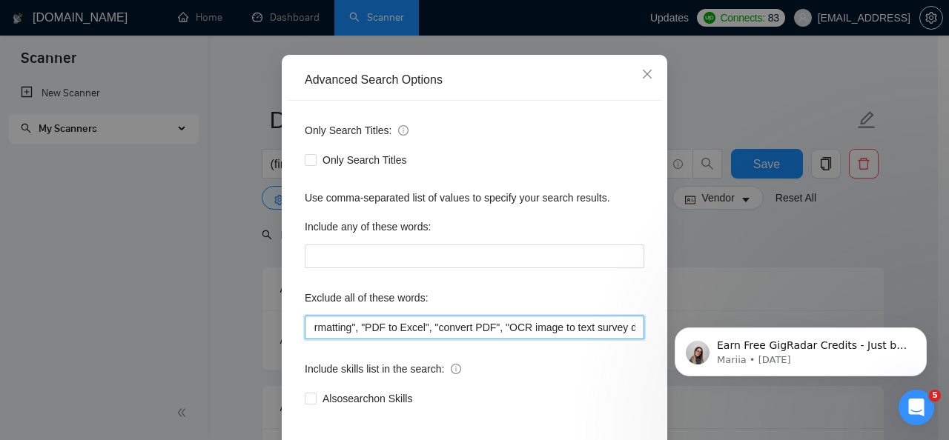
scroll to position [0, 391]
paste input """
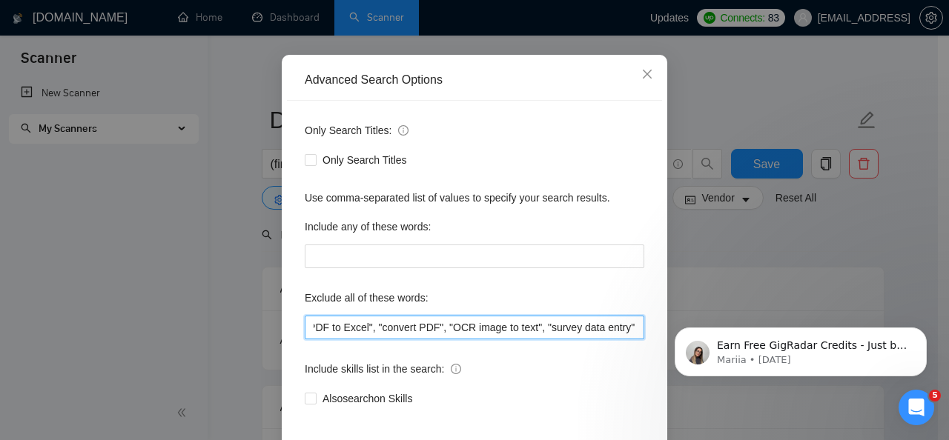
scroll to position [0, 446]
paste input """
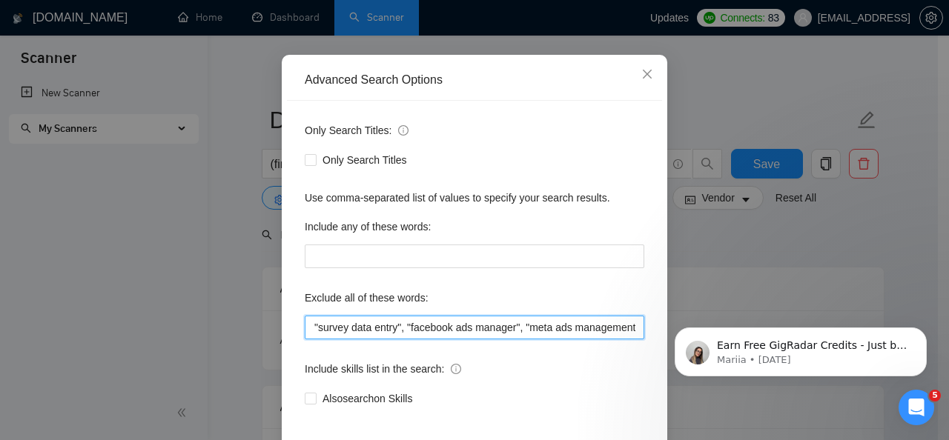
scroll to position [0, 681]
paste input """
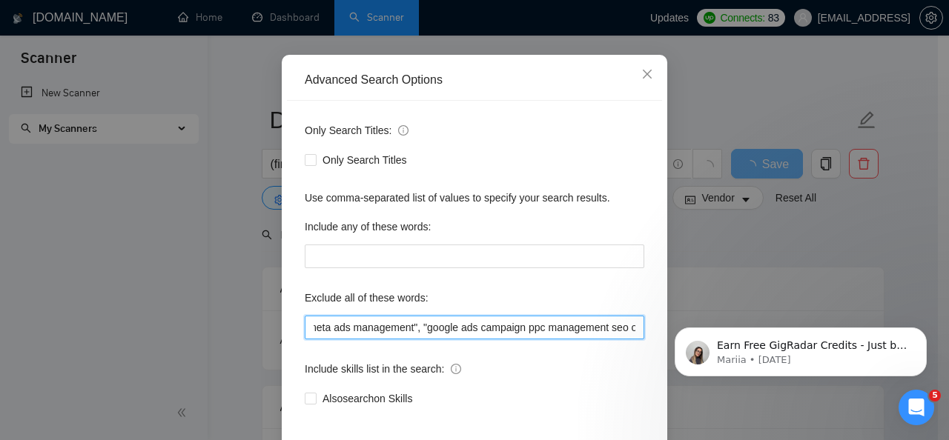
paste input """
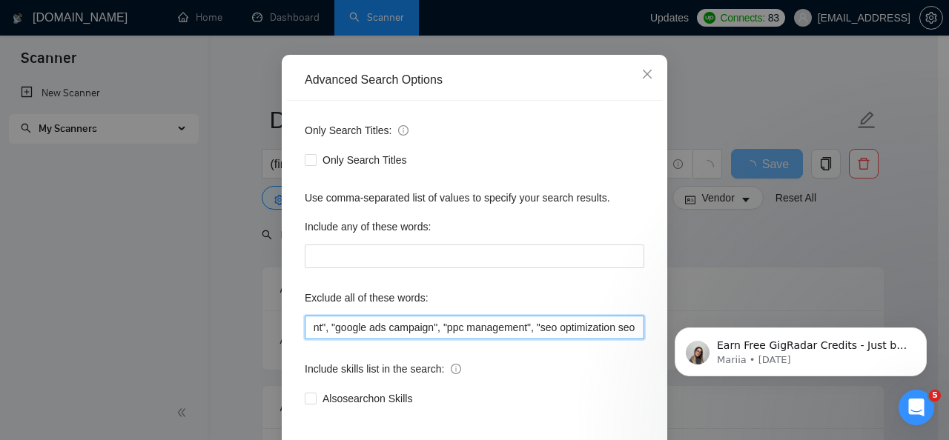
paste input """
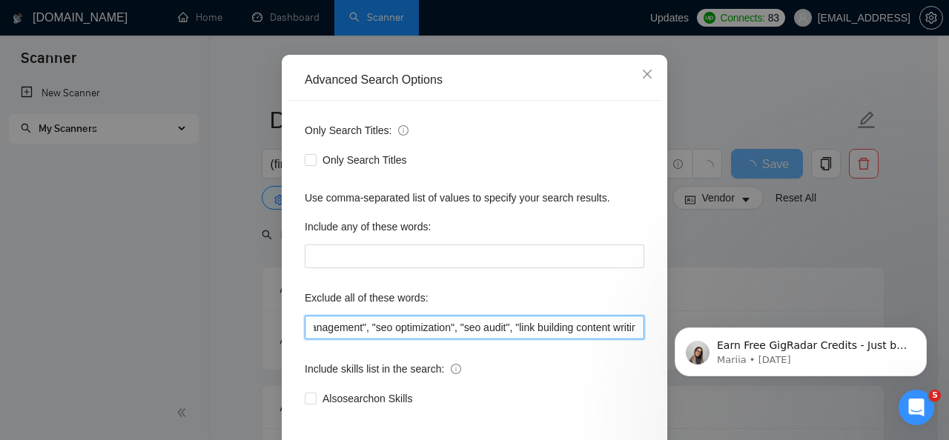
scroll to position [0, 1160]
paste input """
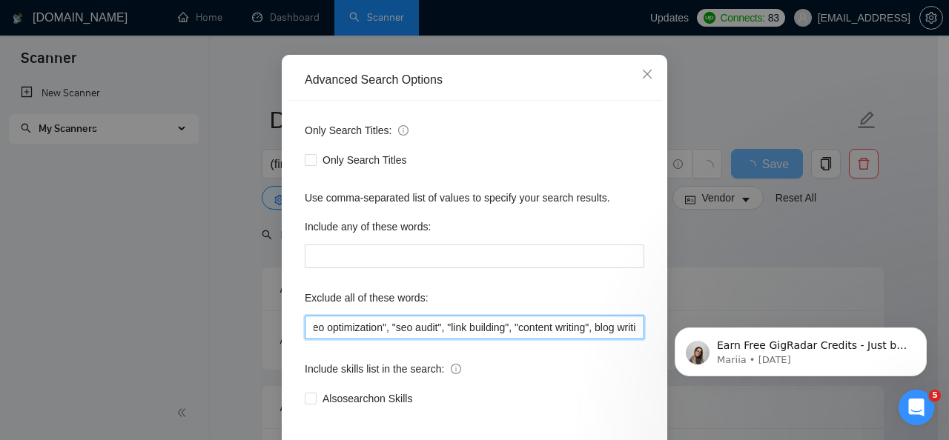
paste input """
click at [546, 329] on input ""data entry", "manual entry" "copy paste", " form filling", "typing job", "spre…" at bounding box center [475, 328] width 340 height 24
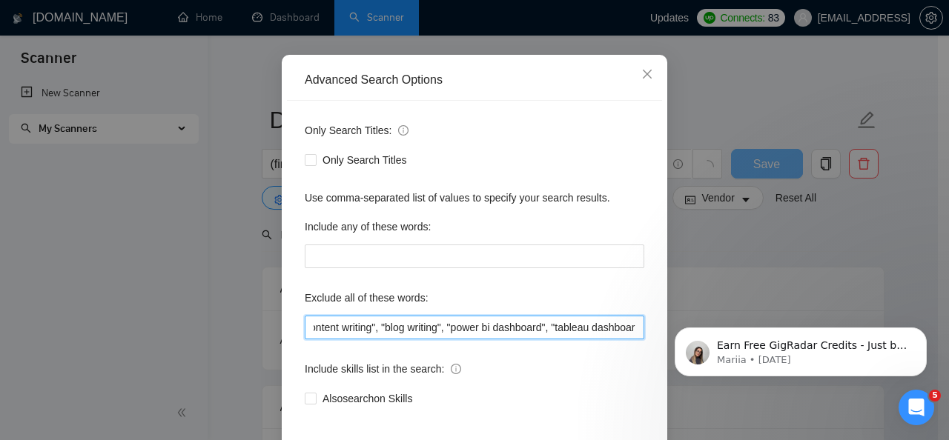
scroll to position [176, 0]
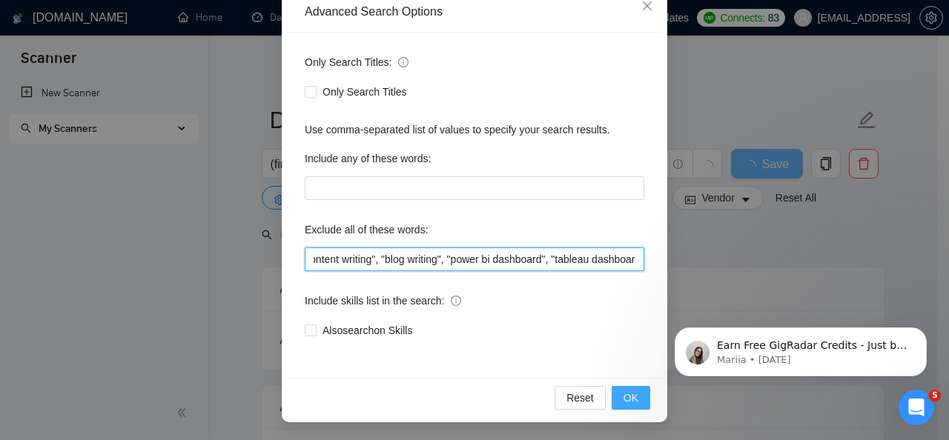
type input ""data entry", "manual entry" "copy paste", " form filling", "typing job", "spre…"
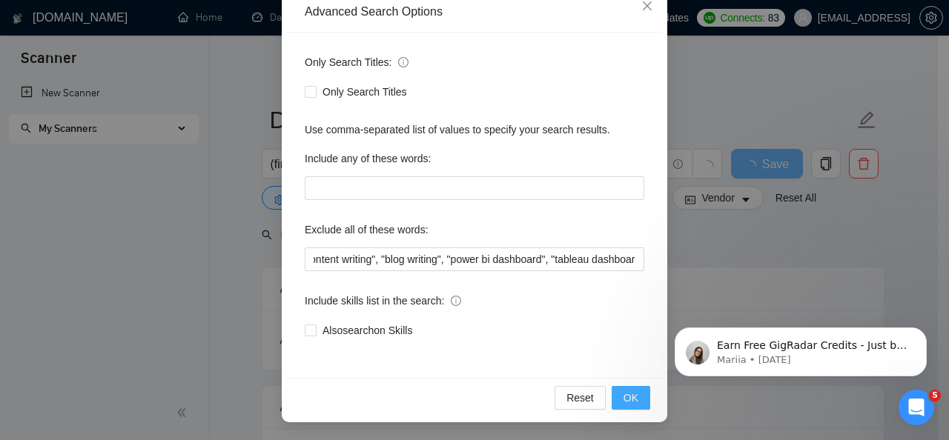
click at [625, 393] on span "OK" at bounding box center [631, 398] width 15 height 16
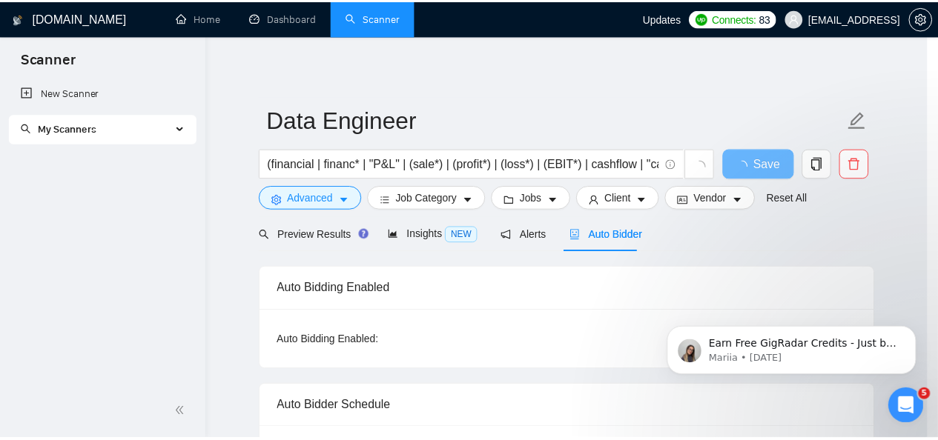
scroll to position [102, 0]
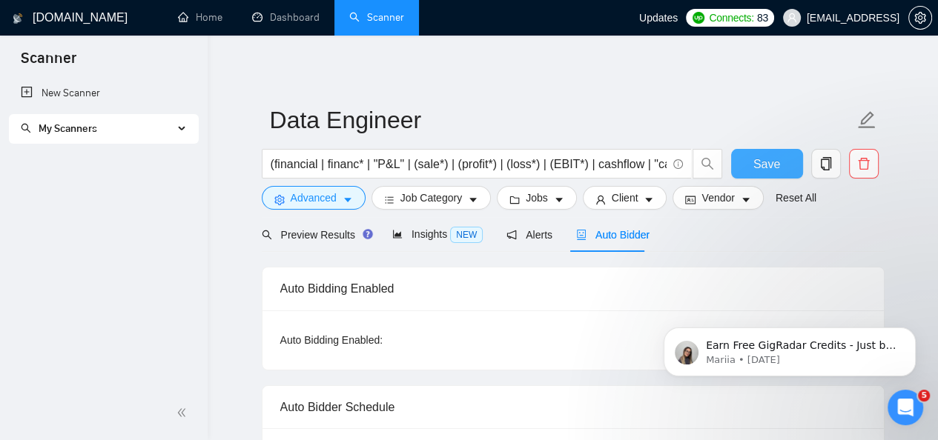
click at [765, 162] on span "Save" at bounding box center [766, 164] width 27 height 19
click at [172, 129] on span "My Scanners" at bounding box center [97, 129] width 153 height 30
